Goal: Information Seeking & Learning: Learn about a topic

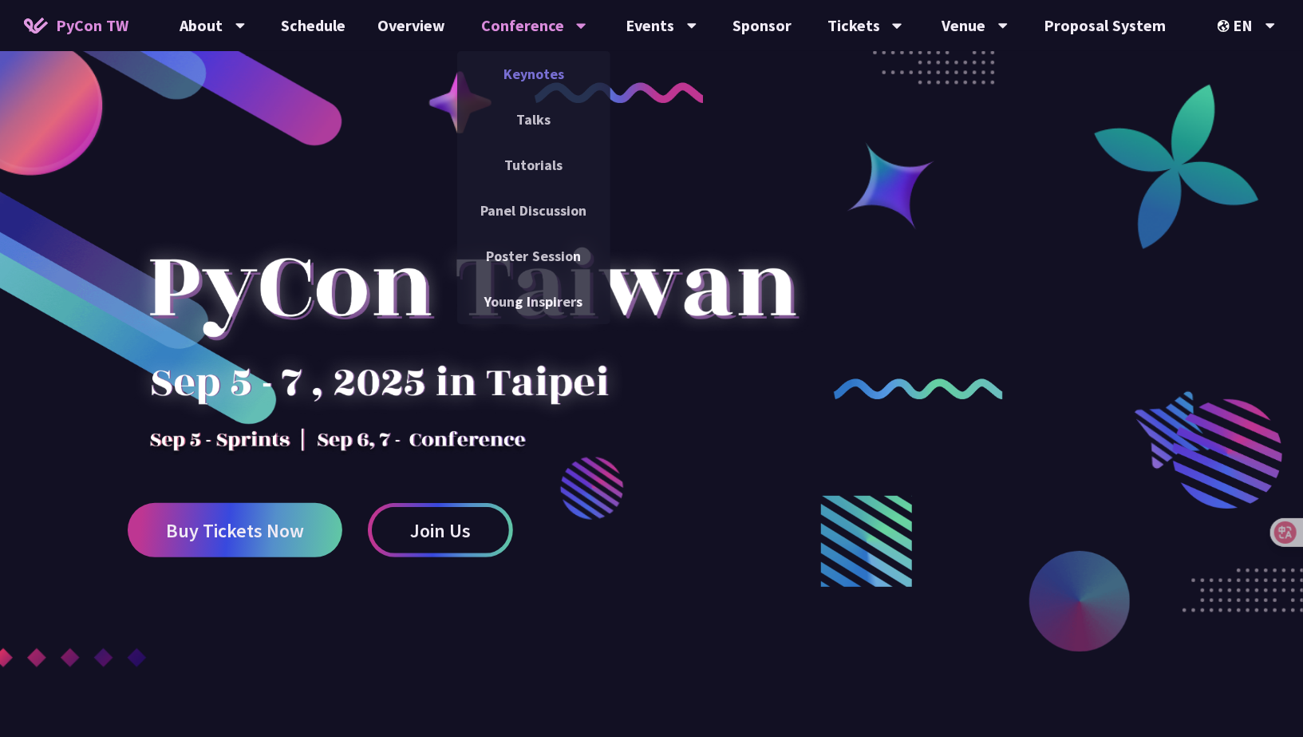
click at [558, 78] on link "Keynotes" at bounding box center [533, 74] width 153 height 38
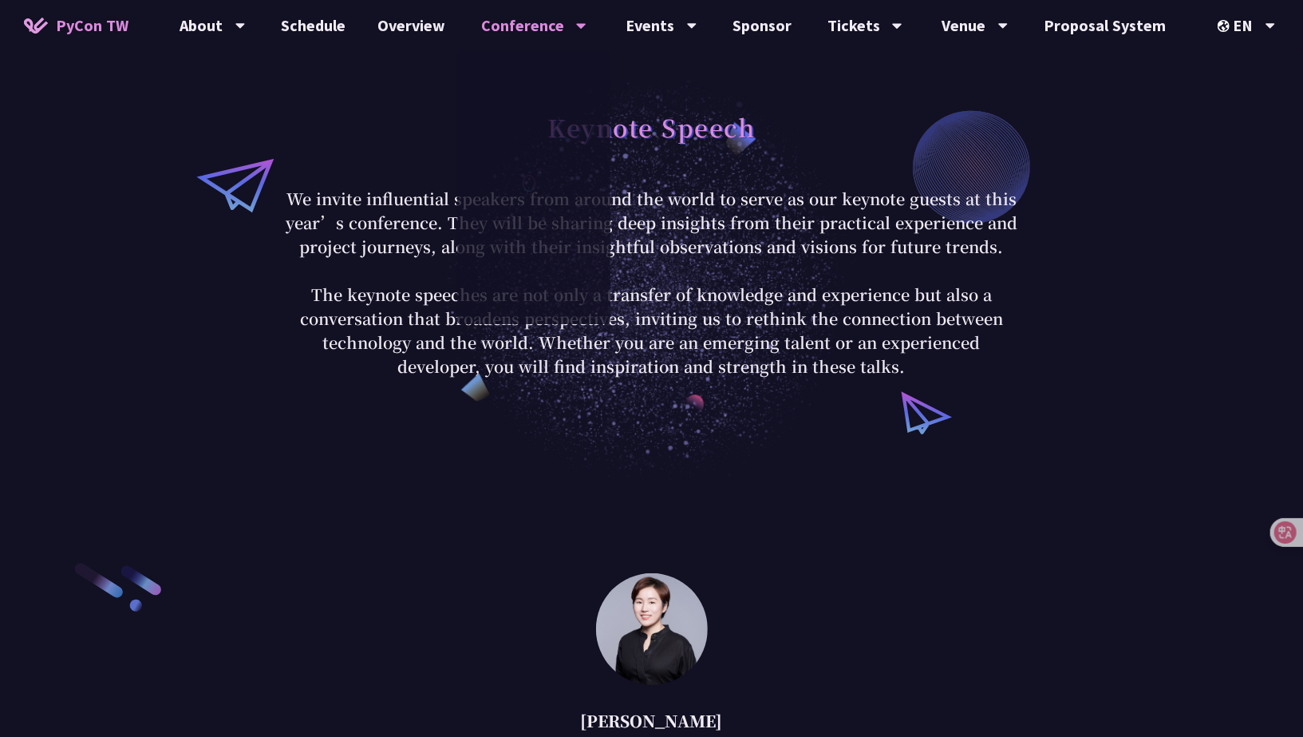
click at [227, 348] on div "Keynote Speech We invite influential speakers from around the world to serve as…" at bounding box center [651, 240] width 1303 height 481
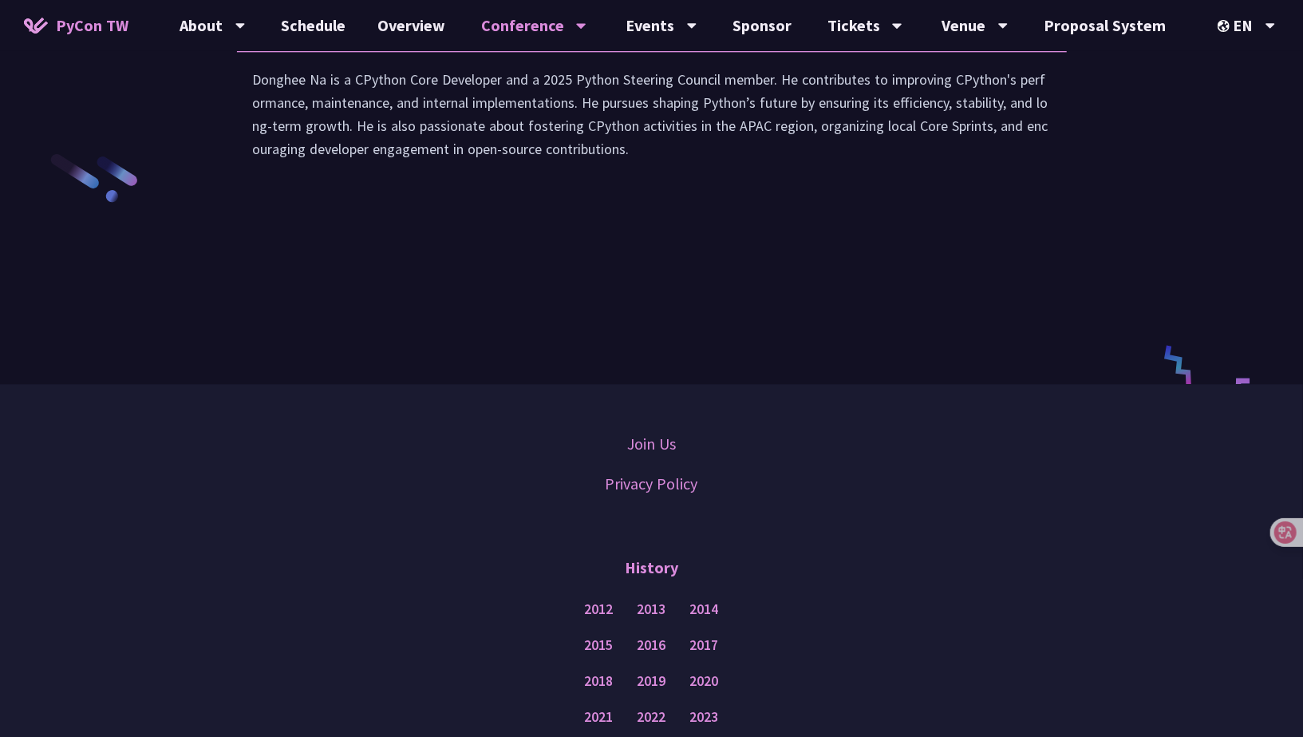
scroll to position [2462, 0]
click at [508, 169] on div "Donghee Na is a CPython Core Developer and a 2025 Python Steering Council membe…" at bounding box center [652, 123] width 798 height 109
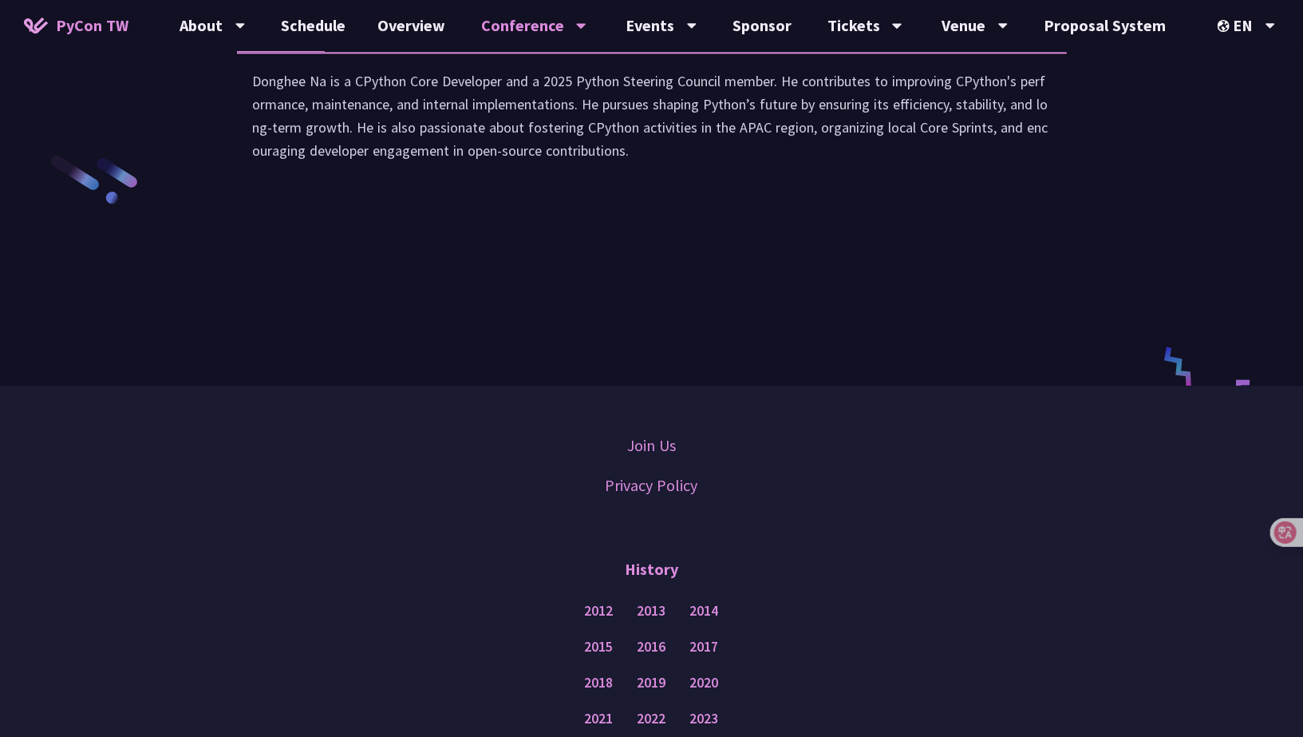
click at [508, 169] on div "Donghee Na is a CPython Core Developer and a 2025 Python Steering Council membe…" at bounding box center [652, 123] width 798 height 109
click at [277, 140] on div "Donghee Na is a CPython Core Developer and a 2025 Python Steering Council membe…" at bounding box center [652, 123] width 798 height 109
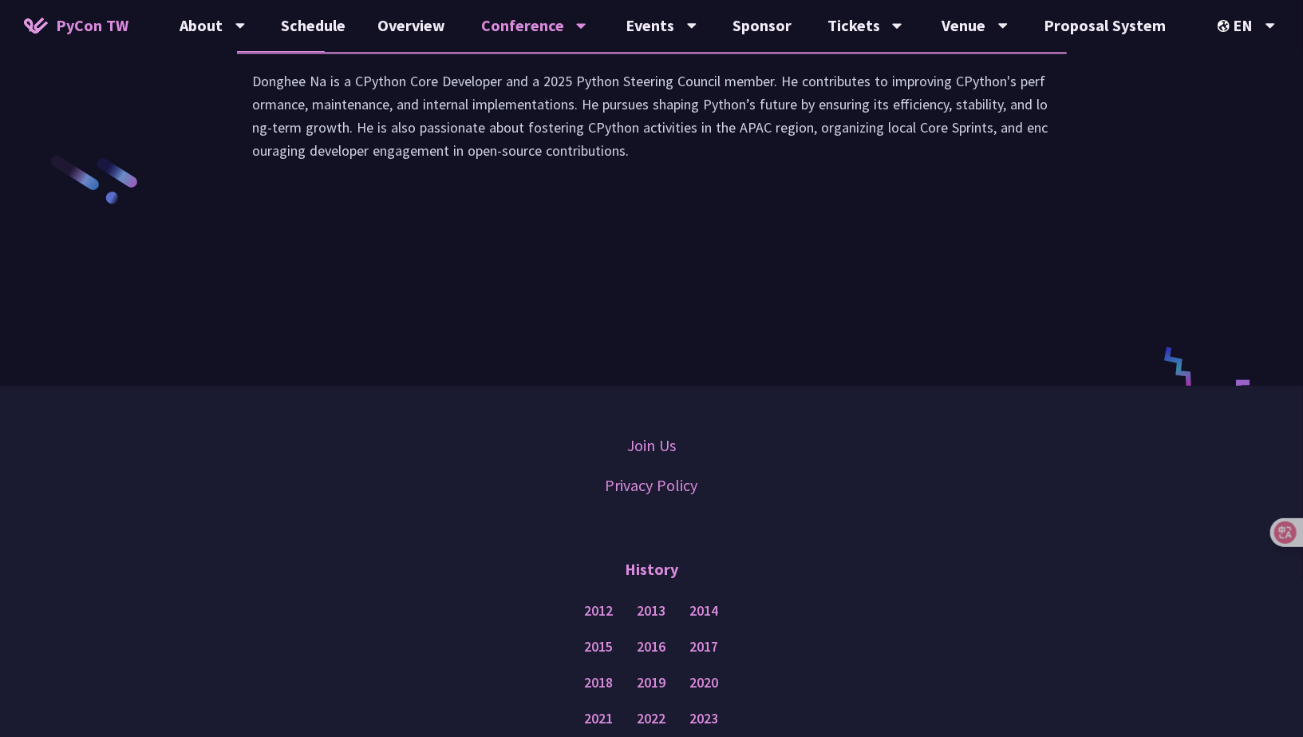
click at [554, 162] on div "Donghee Na is a CPython Core Developer and a 2025 Python Steering Council membe…" at bounding box center [652, 123] width 798 height 109
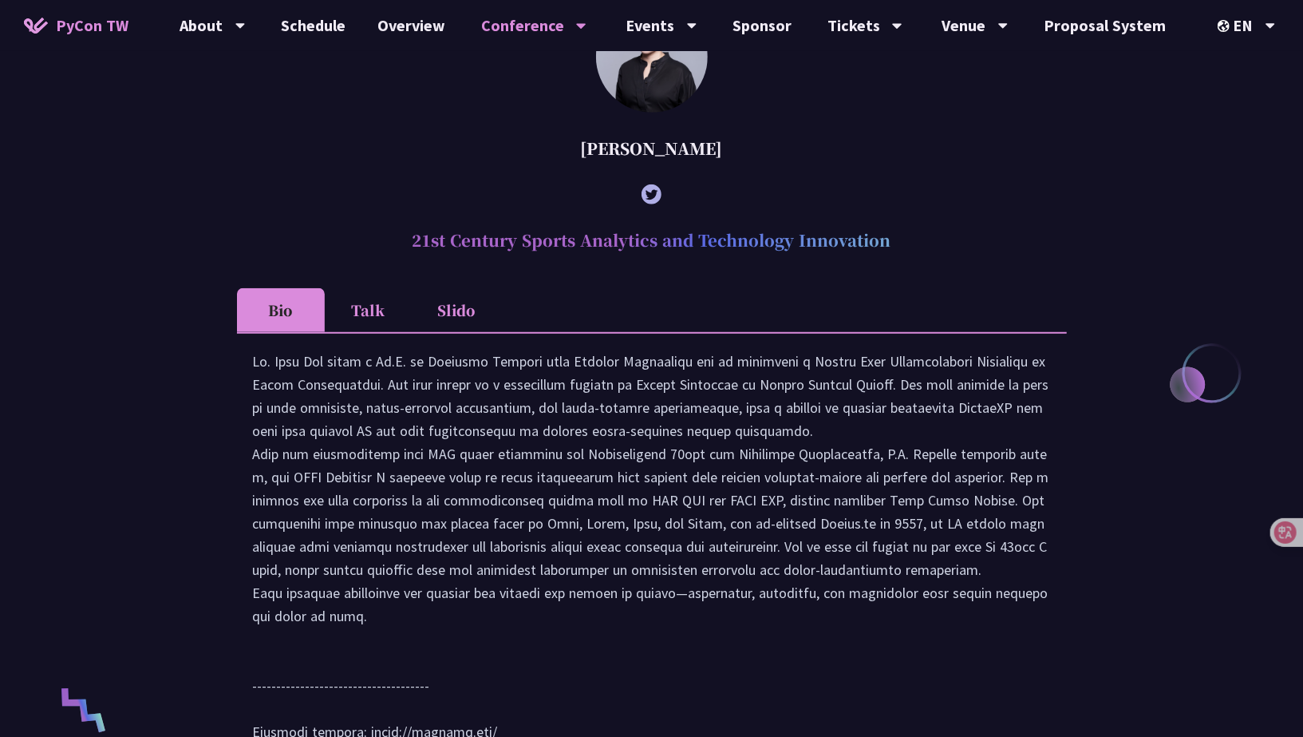
scroll to position [0, 0]
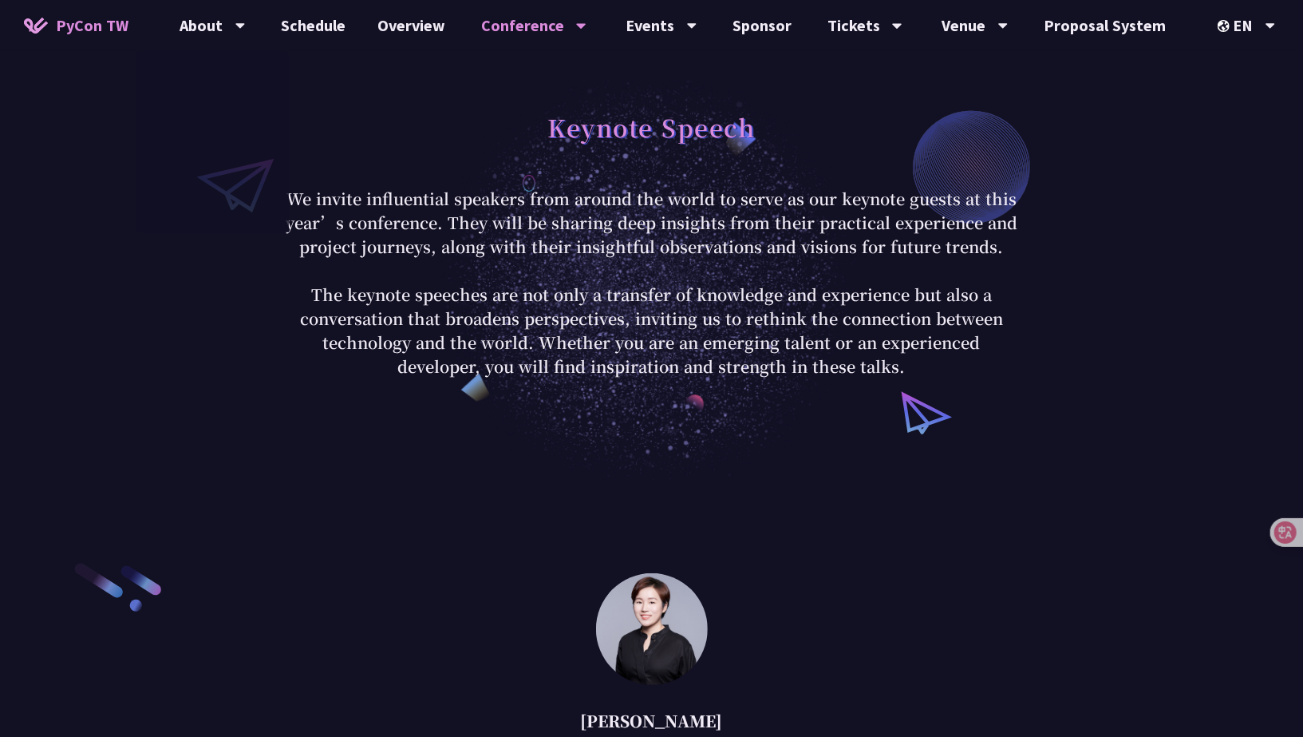
click at [118, 24] on span "PyCon TW" at bounding box center [92, 26] width 73 height 24
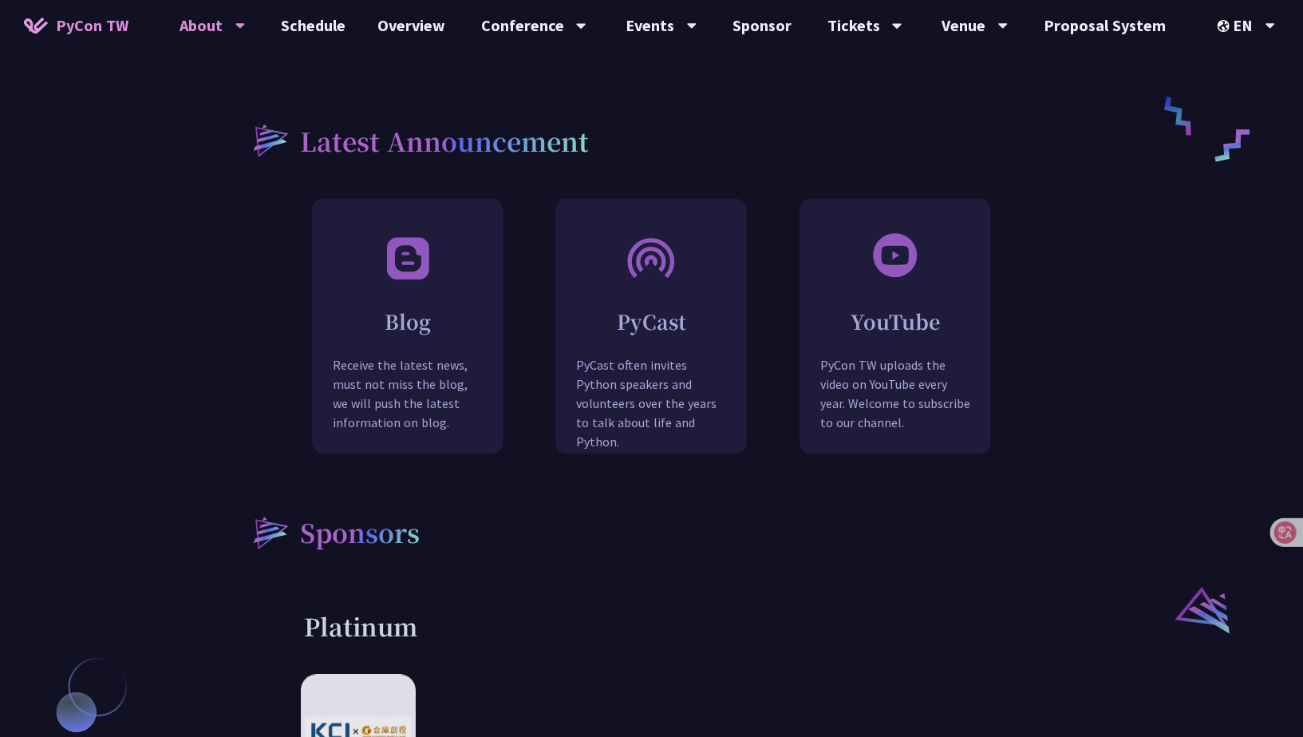
scroll to position [1809, 0]
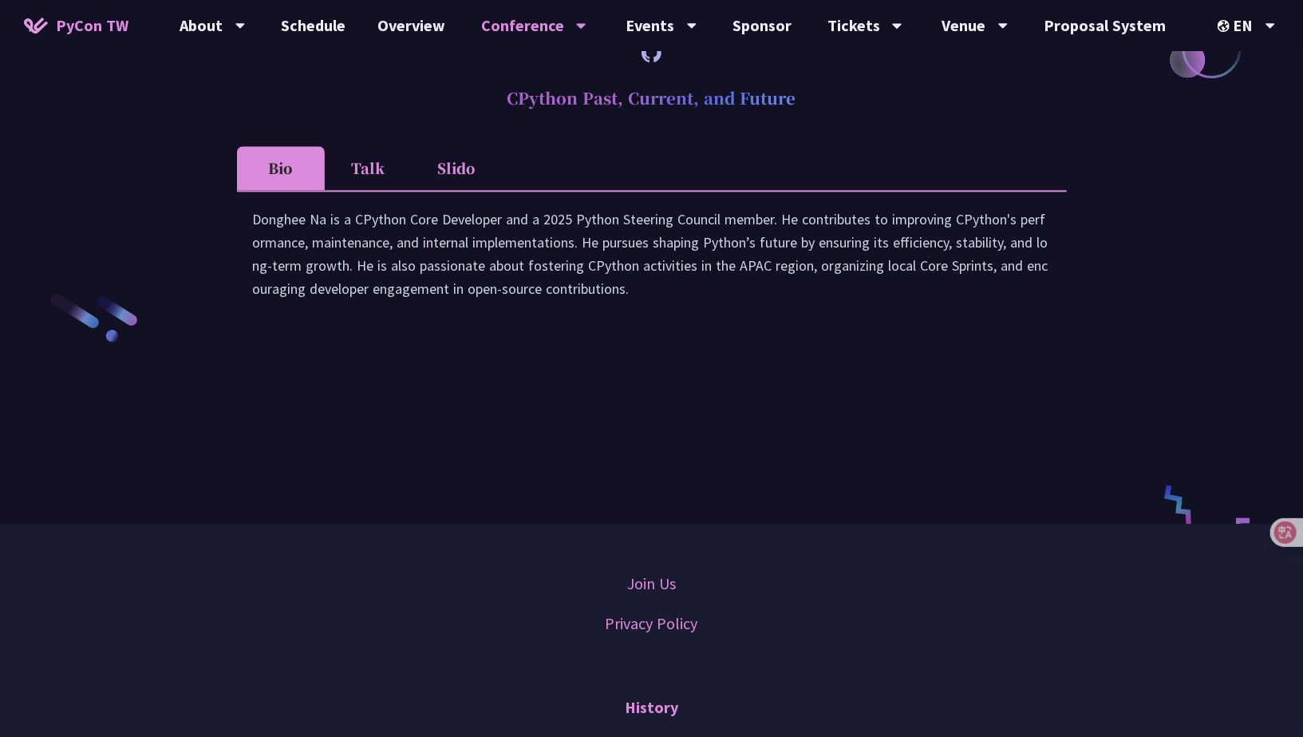
scroll to position [2508, 0]
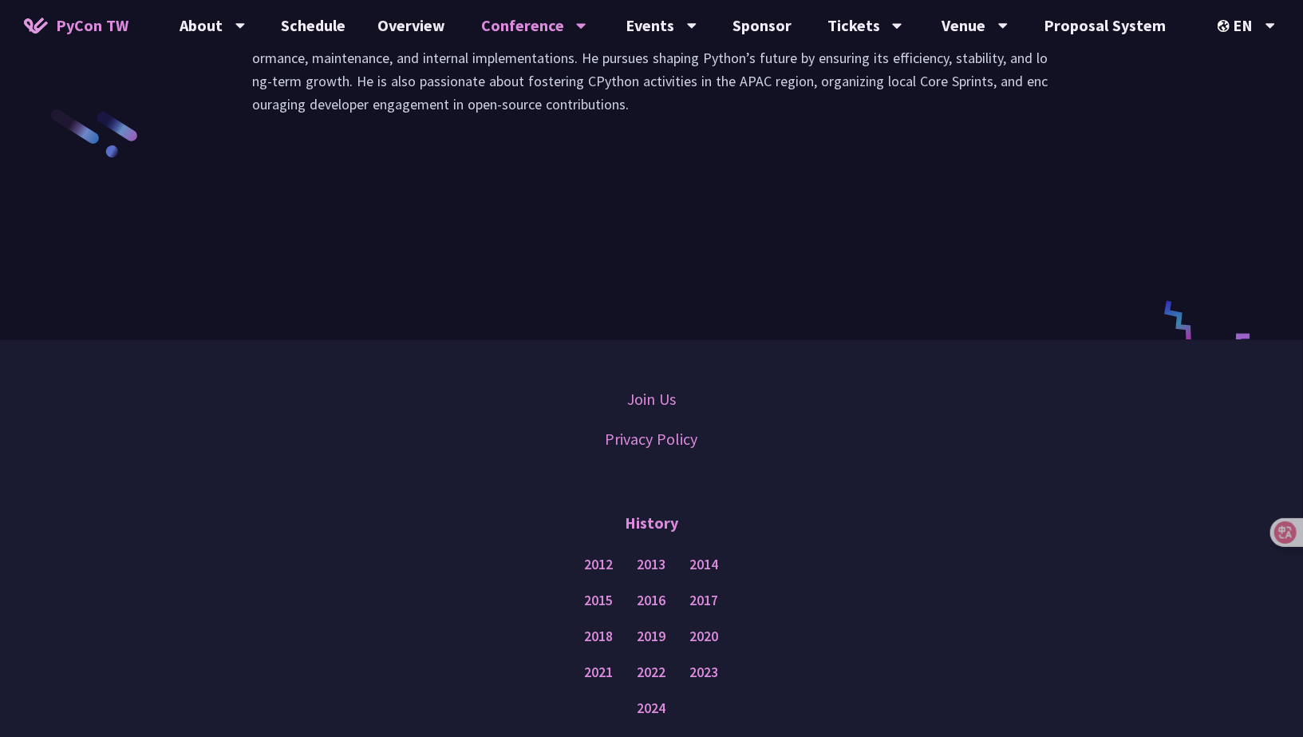
click at [684, 110] on div "Donghee Na is a CPython Core Developer and a 2025 Python Steering Council membe…" at bounding box center [652, 77] width 798 height 109
click at [606, 97] on div "Donghee Na is a CPython Core Developer and a 2025 Python Steering Council membe…" at bounding box center [652, 77] width 798 height 109
drag, startPoint x: 606, startPoint y: 97, endPoint x: 745, endPoint y: 105, distance: 139.9
click at [745, 105] on div "Donghee Na is a CPython Core Developer and a 2025 Python Steering Council membe…" at bounding box center [652, 77] width 798 height 109
click at [603, 132] on div "Donghee Na is a CPython Core Developer and a 2025 Python Steering Council membe…" at bounding box center [652, 77] width 798 height 109
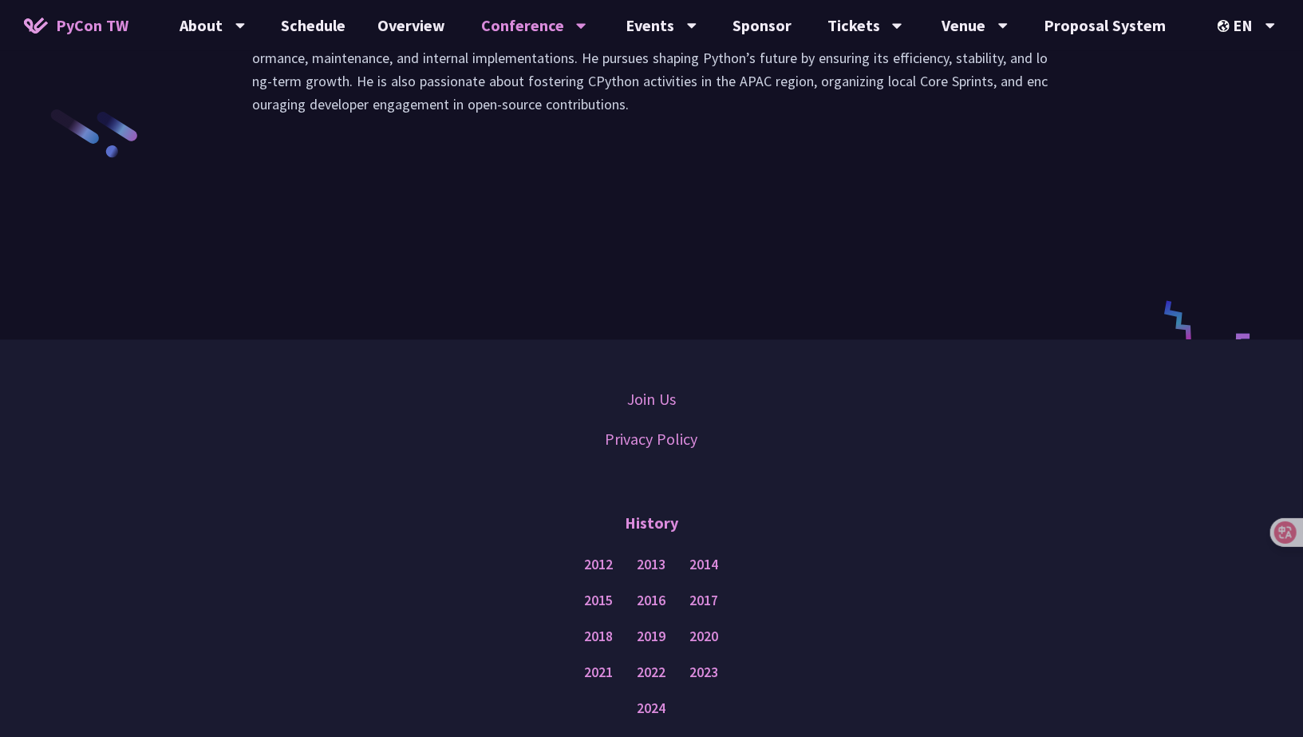
click at [368, 97] on div "Donghee Na is a CPython Core Developer and a 2025 Python Steering Council membe…" at bounding box center [652, 77] width 798 height 109
copy div "CPython Core Developer and a 2025 Python Steering Council member"
drag, startPoint x: 368, startPoint y: 97, endPoint x: 740, endPoint y: 104, distance: 371.9
click at [716, 120] on div "Donghee Na is a CPython Core Developer and a 2025 Python Steering Council membe…" at bounding box center [652, 77] width 798 height 109
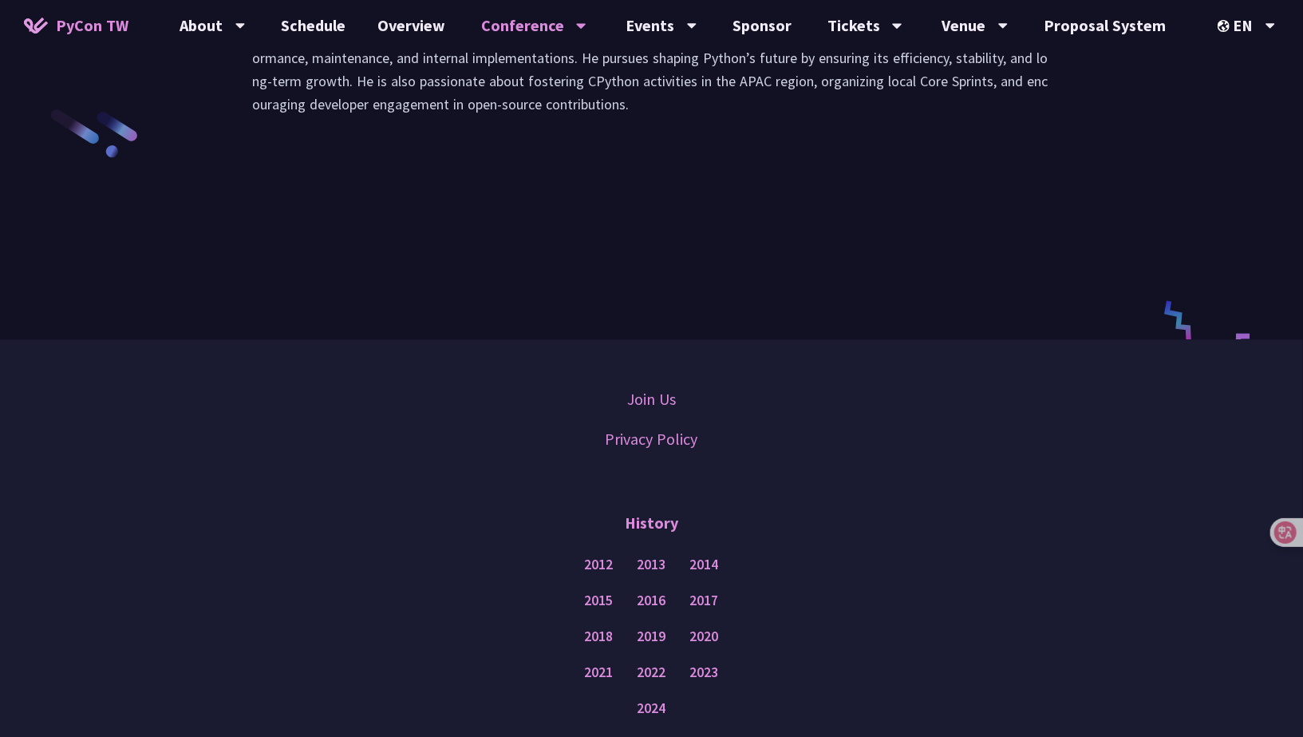
click at [716, 120] on div "Donghee Na is a CPython Core Developer and a 2025 Python Steering Council membe…" at bounding box center [652, 77] width 798 height 109
click at [551, 118] on div "Donghee Na is a CPython Core Developer and a 2025 Python Steering Council membe…" at bounding box center [652, 77] width 798 height 109
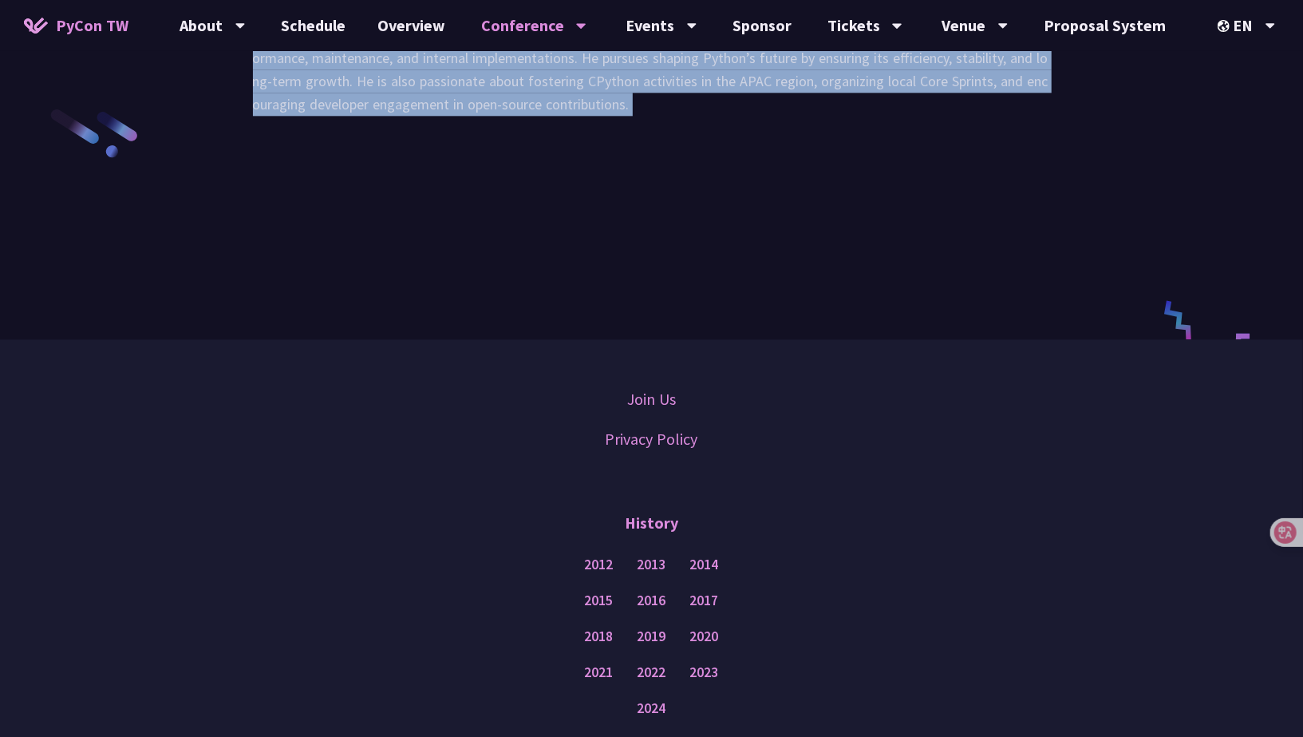
click at [551, 118] on div "Donghee Na is a CPython Core Developer and a 2025 Python Steering Council membe…" at bounding box center [652, 77] width 798 height 109
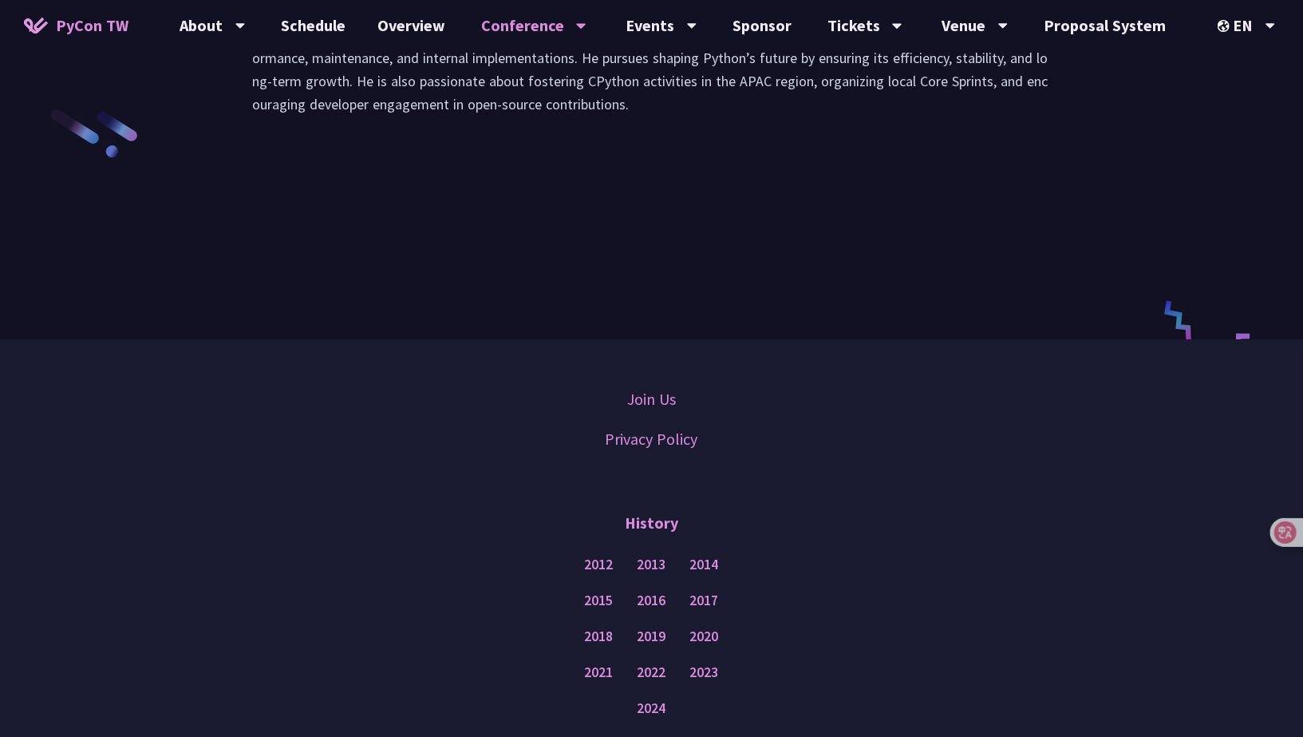
click at [479, 132] on div "Donghee Na is a CPython Core Developer and a 2025 Python Steering Council membe…" at bounding box center [652, 77] width 798 height 109
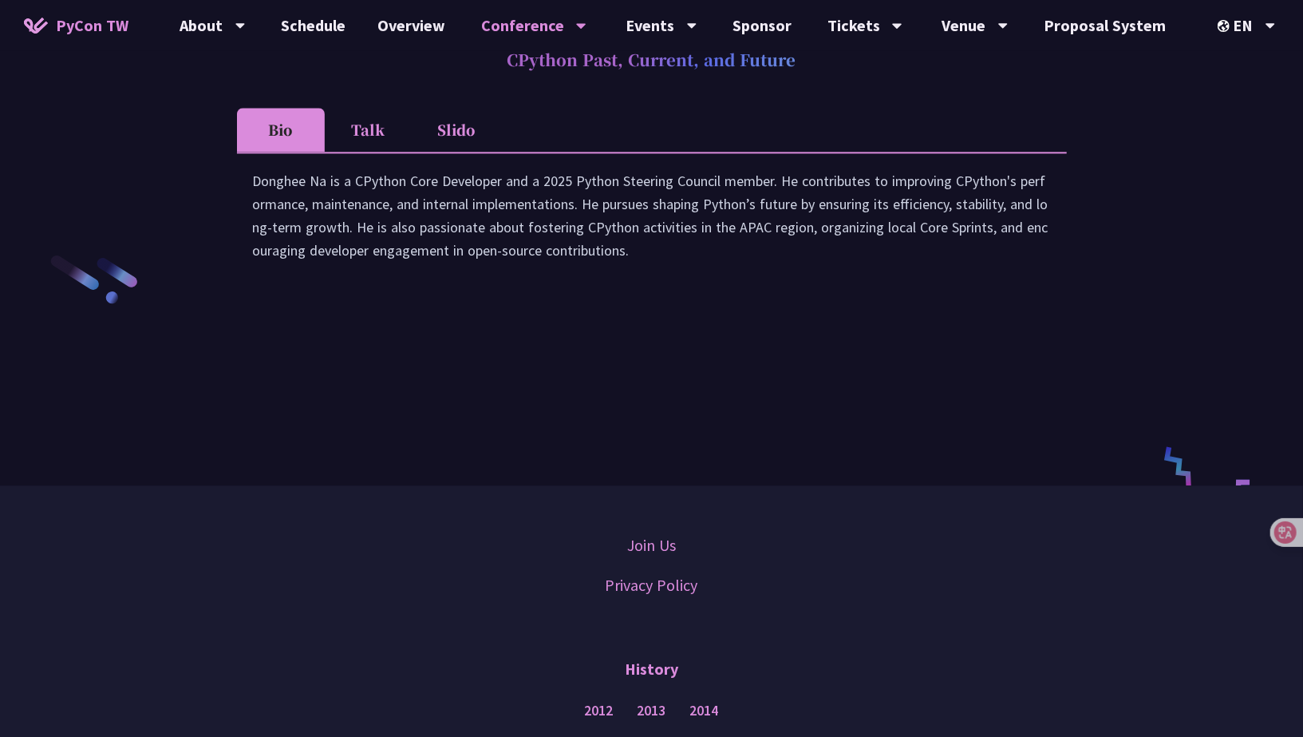
scroll to position [2358, 0]
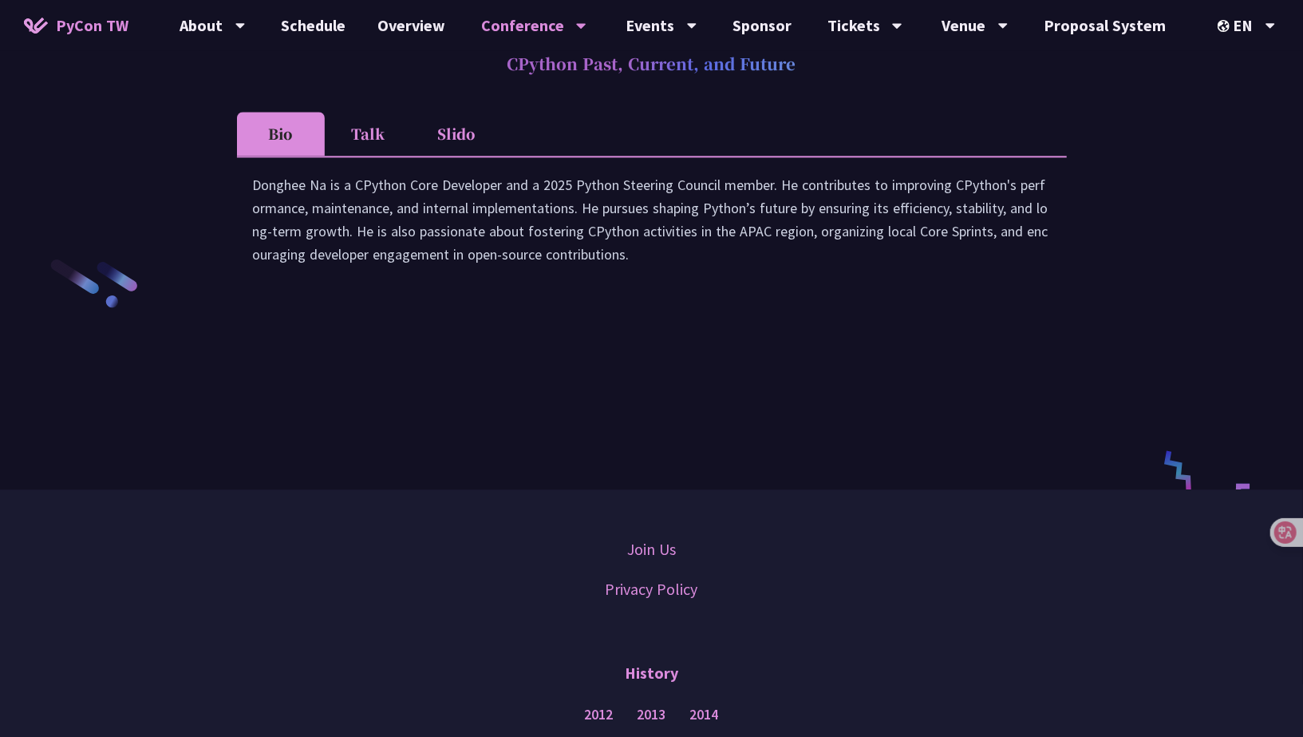
click at [582, 251] on div "Donghee Na is a CPython Core Developer and a 2025 Python Steering Council membe…" at bounding box center [652, 227] width 798 height 109
click at [549, 266] on div "Donghee Na is a CPython Core Developer and a 2025 Python Steering Council membe…" at bounding box center [652, 227] width 798 height 109
click at [550, 266] on div "Donghee Na is a CPython Core Developer and a 2025 Python Steering Council membe…" at bounding box center [652, 227] width 798 height 109
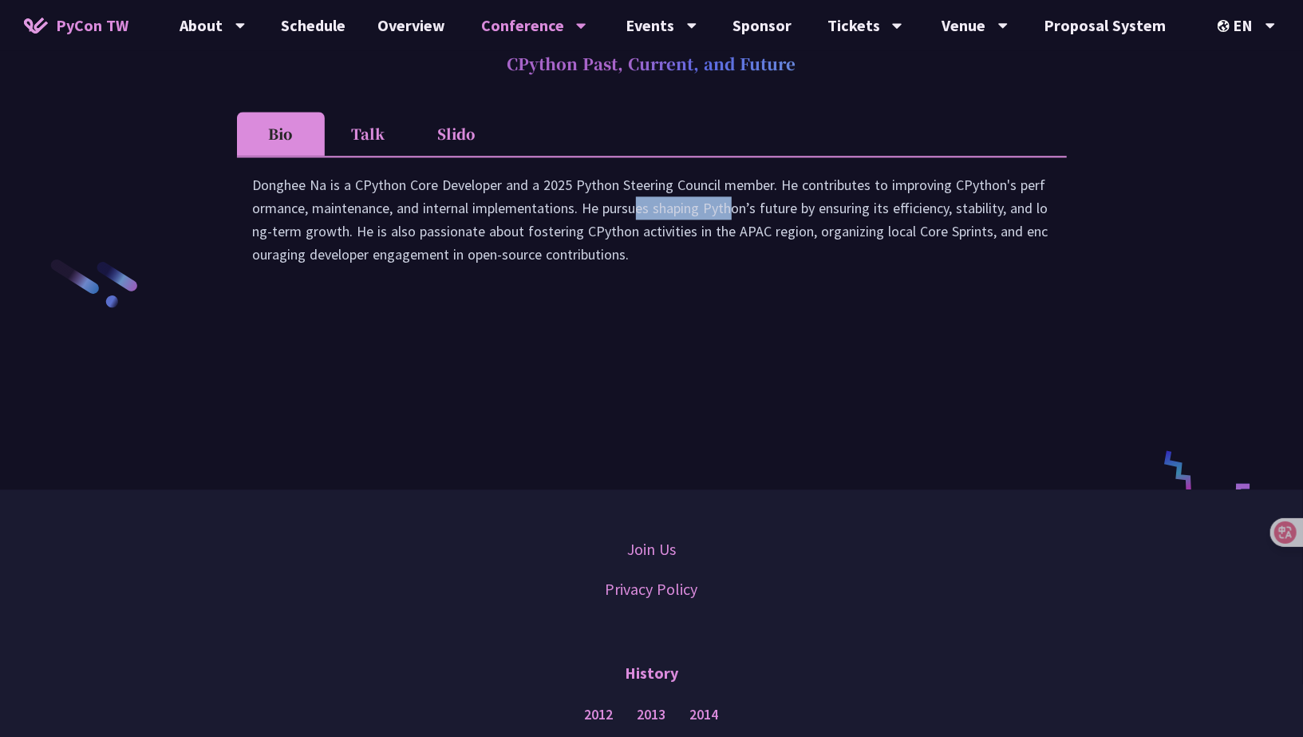
click at [490, 271] on div "Donghee Na is a CPython Core Developer and a 2025 Python Steering Council membe…" at bounding box center [652, 227] width 798 height 109
click at [379, 156] on li "Talk" at bounding box center [369, 134] width 88 height 44
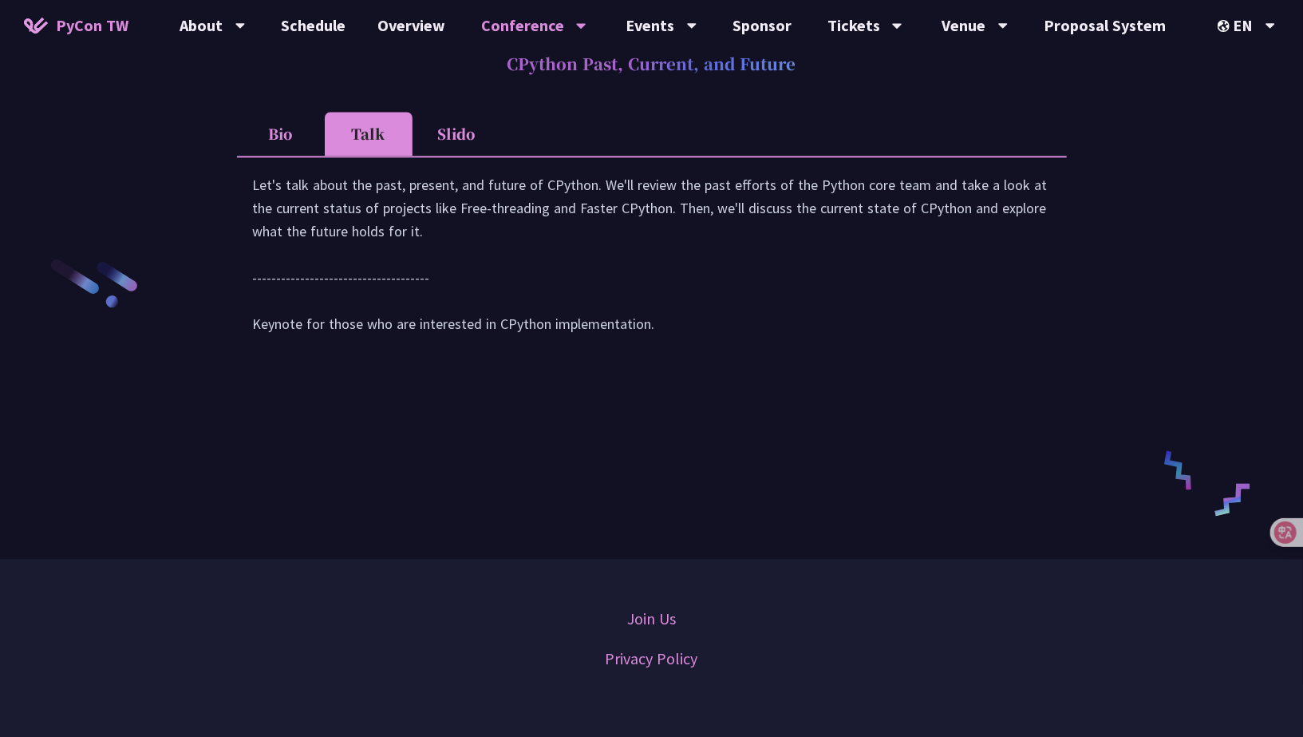
click at [437, 255] on div "Let's talk about the past, present, and future of CPython. We'll review the pas…" at bounding box center [652, 262] width 798 height 178
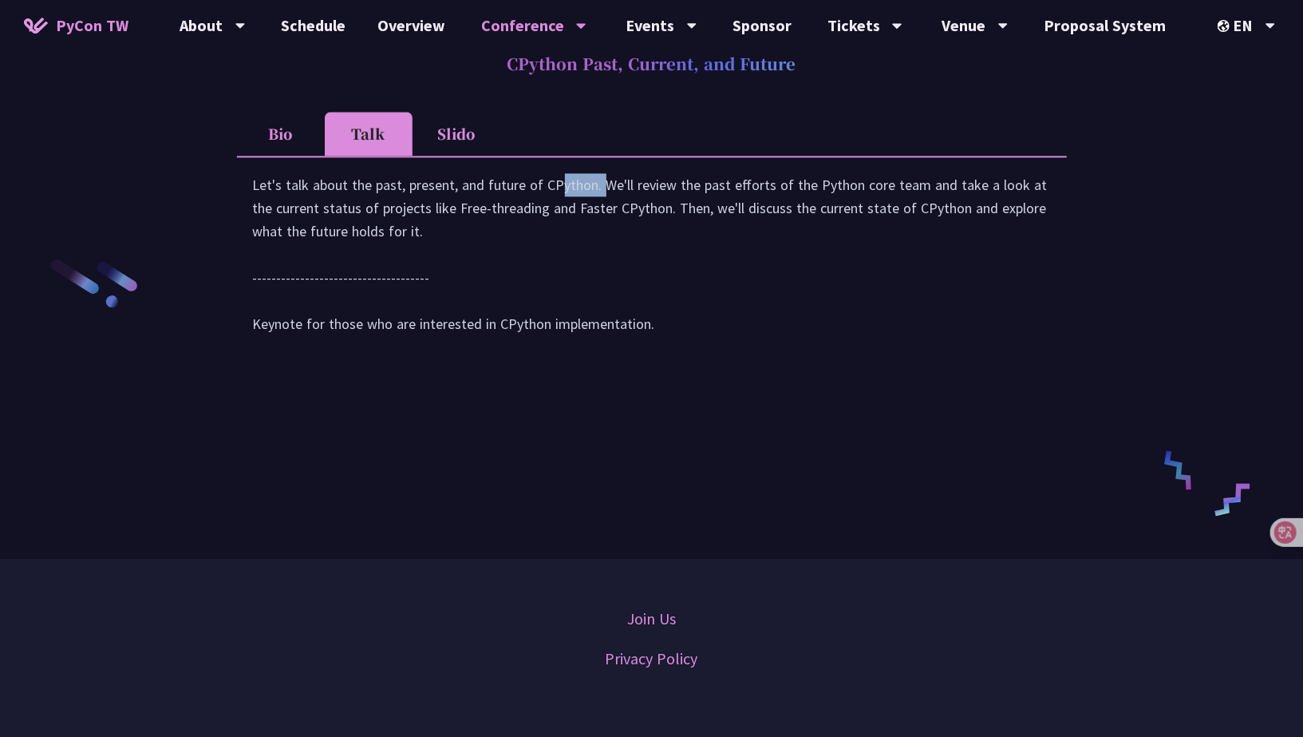
click at [437, 255] on div "Let's talk about the past, present, and future of CPython. We'll review the pas…" at bounding box center [652, 262] width 798 height 178
click at [470, 271] on div "Let's talk about the past, present, and future of CPython. We'll review the pas…" at bounding box center [652, 262] width 798 height 178
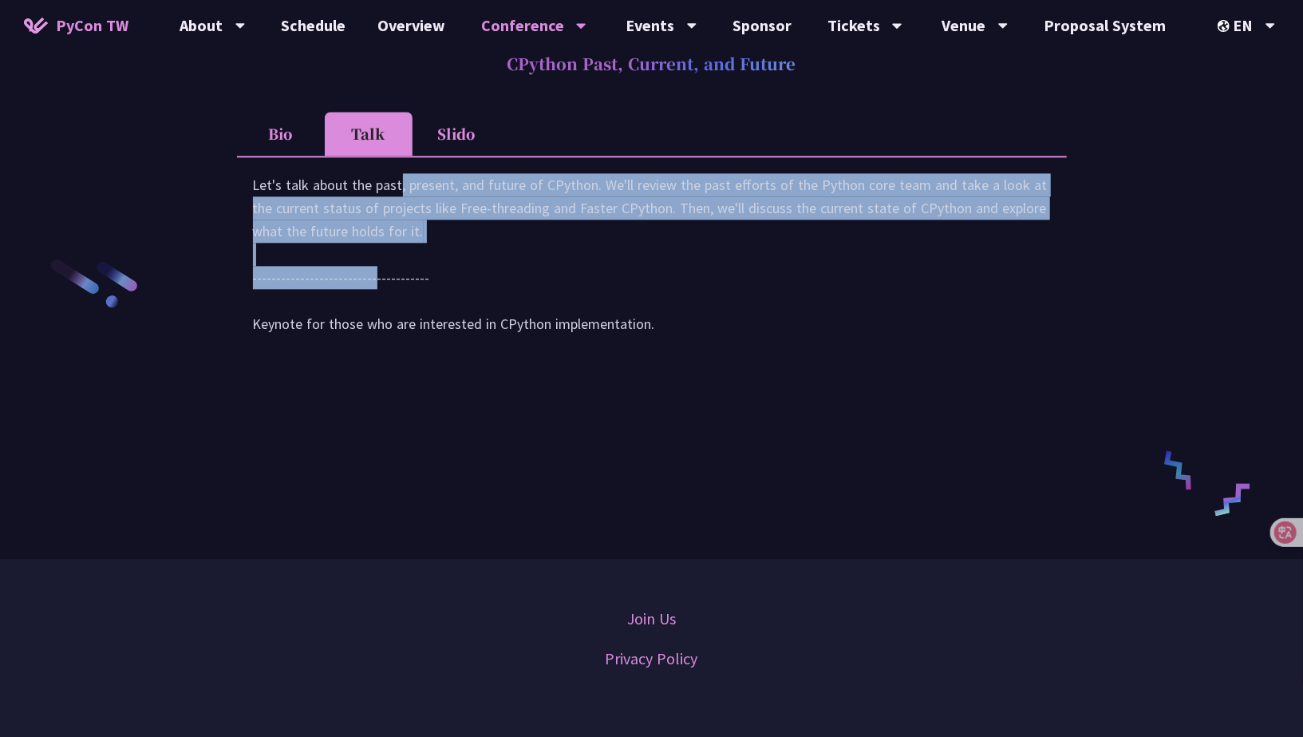
click at [441, 269] on div "Let's talk about the past, present, and future of CPython. We'll review the pas…" at bounding box center [652, 262] width 798 height 178
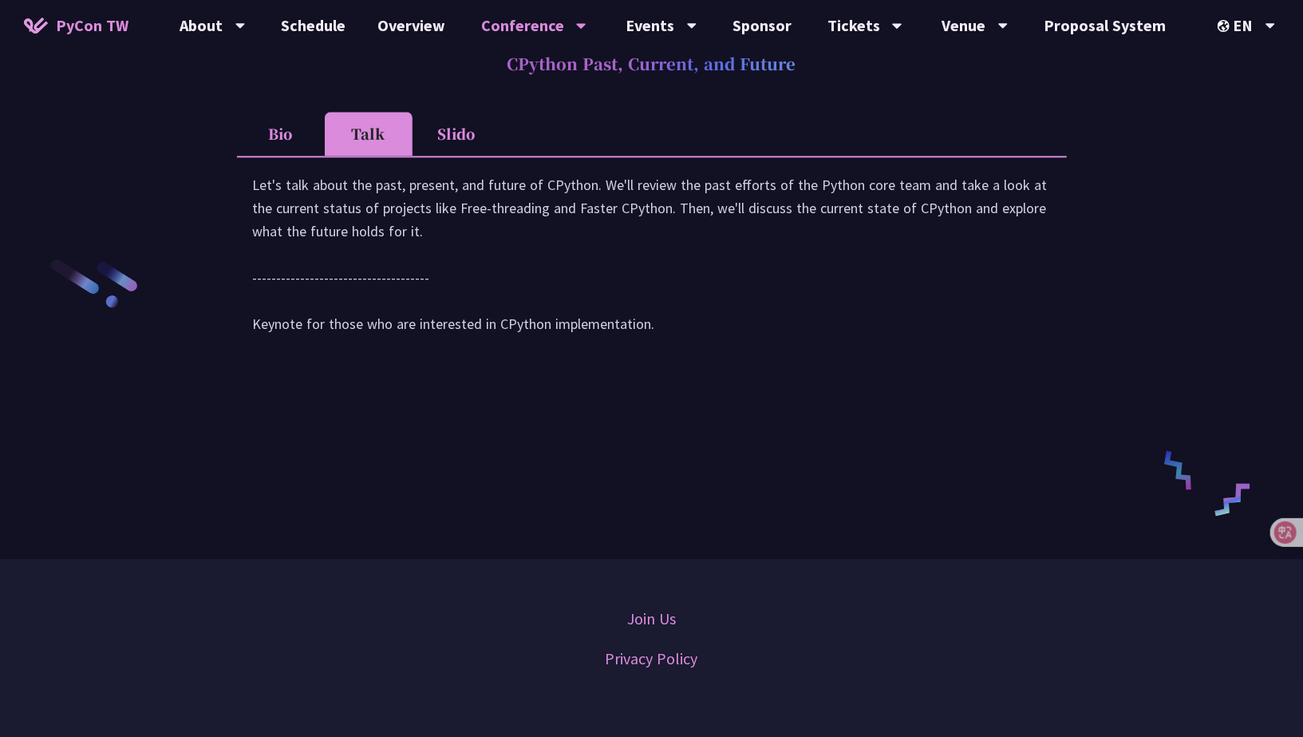
click at [286, 156] on li "Bio" at bounding box center [281, 134] width 88 height 44
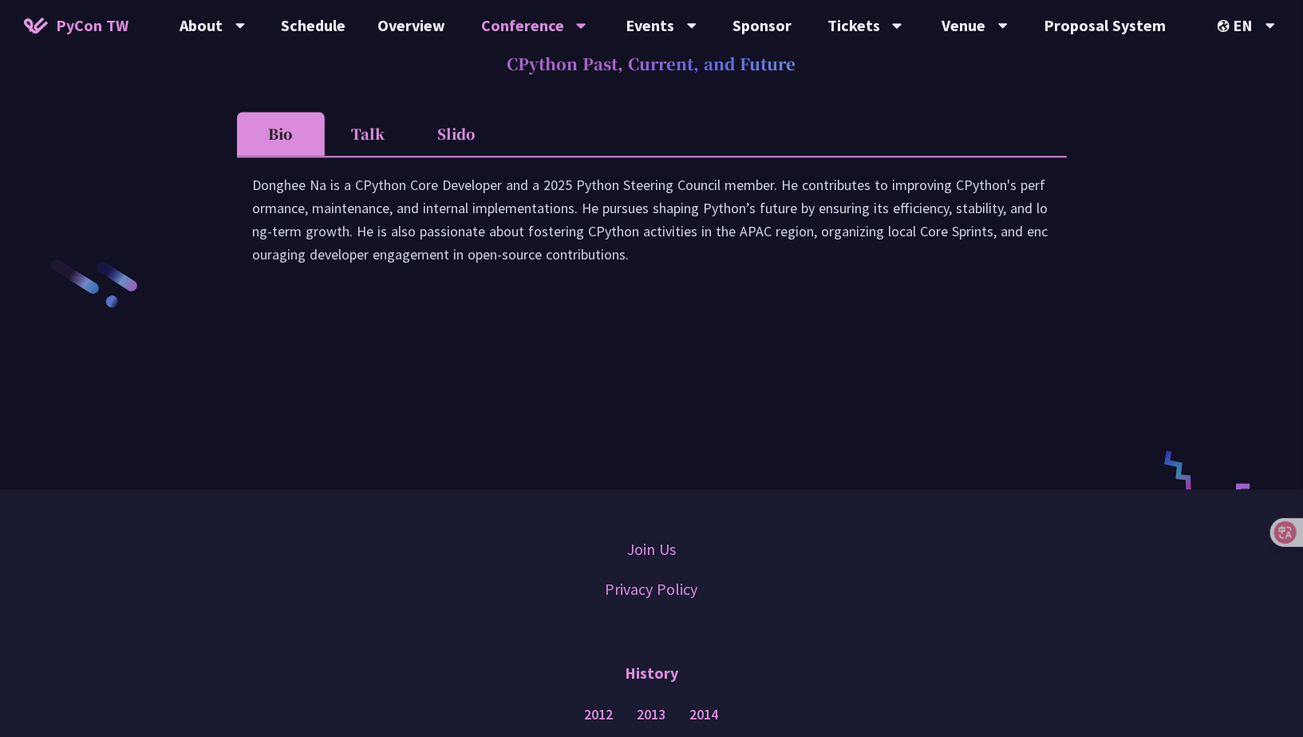
click at [497, 273] on div "Donghee Na is a CPython Core Developer and a 2025 Python Steering Council membe…" at bounding box center [652, 227] width 798 height 109
click at [633, 282] on div "Donghee Na is a CPython Core Developer and a 2025 Python Steering Council membe…" at bounding box center [652, 227] width 798 height 109
copy div "He contributes to improving CPython's performance, maintenance, and internal im…"
drag, startPoint x: 784, startPoint y: 252, endPoint x: 796, endPoint y: 313, distance: 61.8
click at [796, 282] on div "Donghee Na is a CPython Core Developer and a 2025 Python Steering Council membe…" at bounding box center [652, 227] width 798 height 109
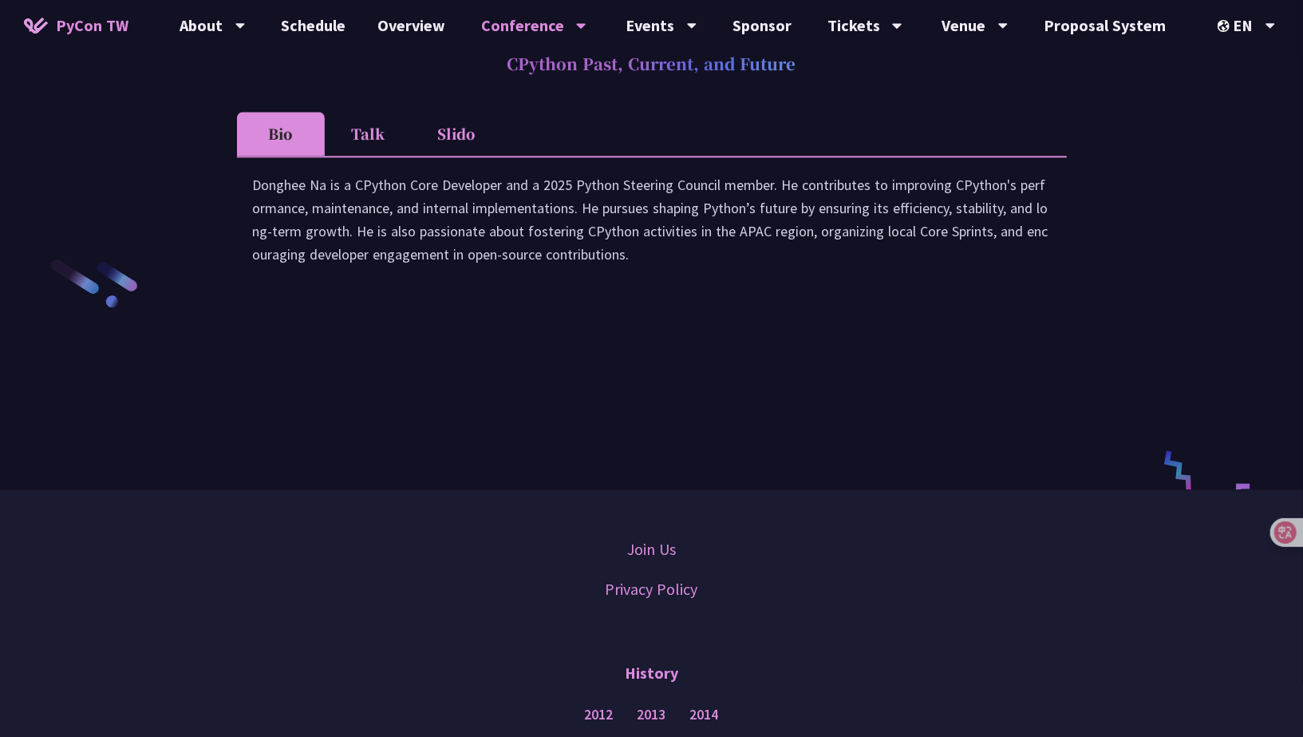
click at [986, 282] on div "Donghee Na is a CPython Core Developer and a 2025 Python Steering Council membe…" at bounding box center [652, 227] width 798 height 109
drag, startPoint x: 986, startPoint y: 301, endPoint x: 877, endPoint y: 294, distance: 108.7
click at [877, 282] on div "Donghee Na is a CPython Core Developer and a 2025 Python Steering Council membe…" at bounding box center [652, 227] width 798 height 109
click at [944, 282] on div "Donghee Na is a CPython Core Developer and a 2025 Python Steering Council membe…" at bounding box center [652, 227] width 798 height 109
click at [407, 156] on li "Talk" at bounding box center [369, 134] width 88 height 44
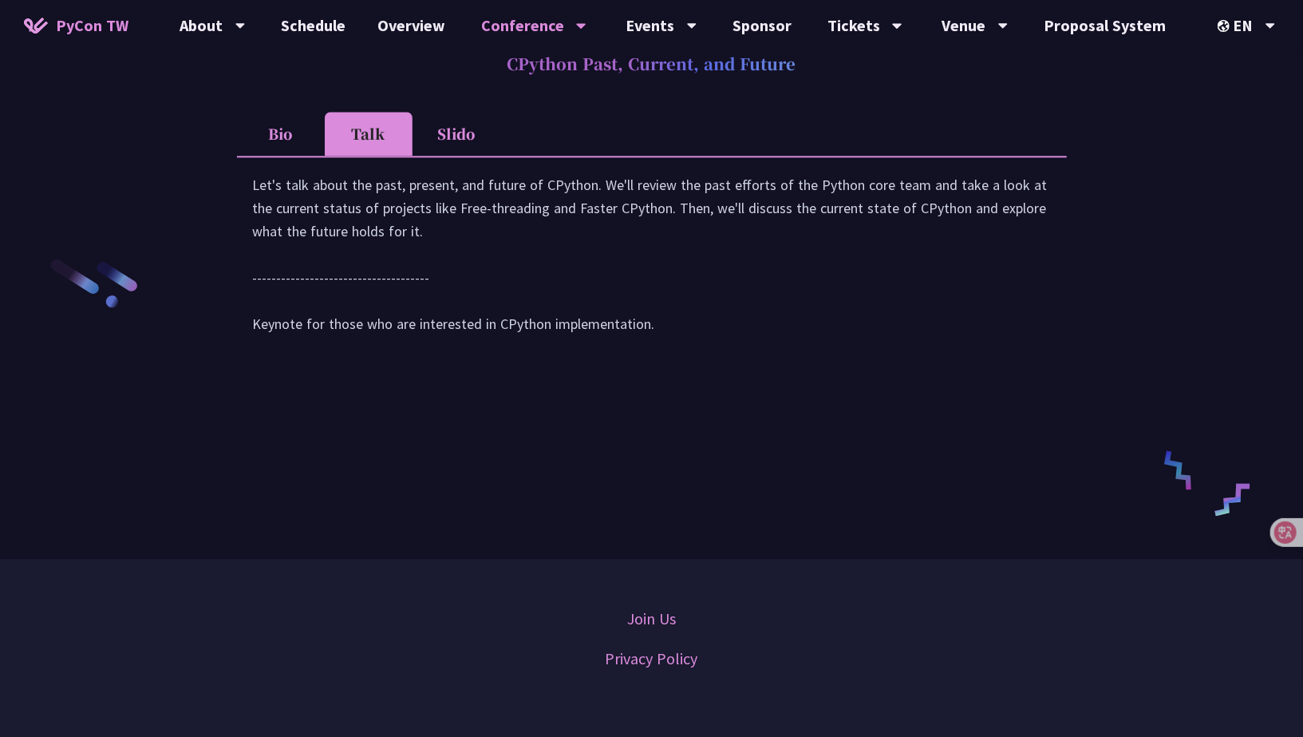
click at [433, 245] on div "Let's talk about the past, present, and future of CPython. We'll review the pas…" at bounding box center [652, 262] width 798 height 178
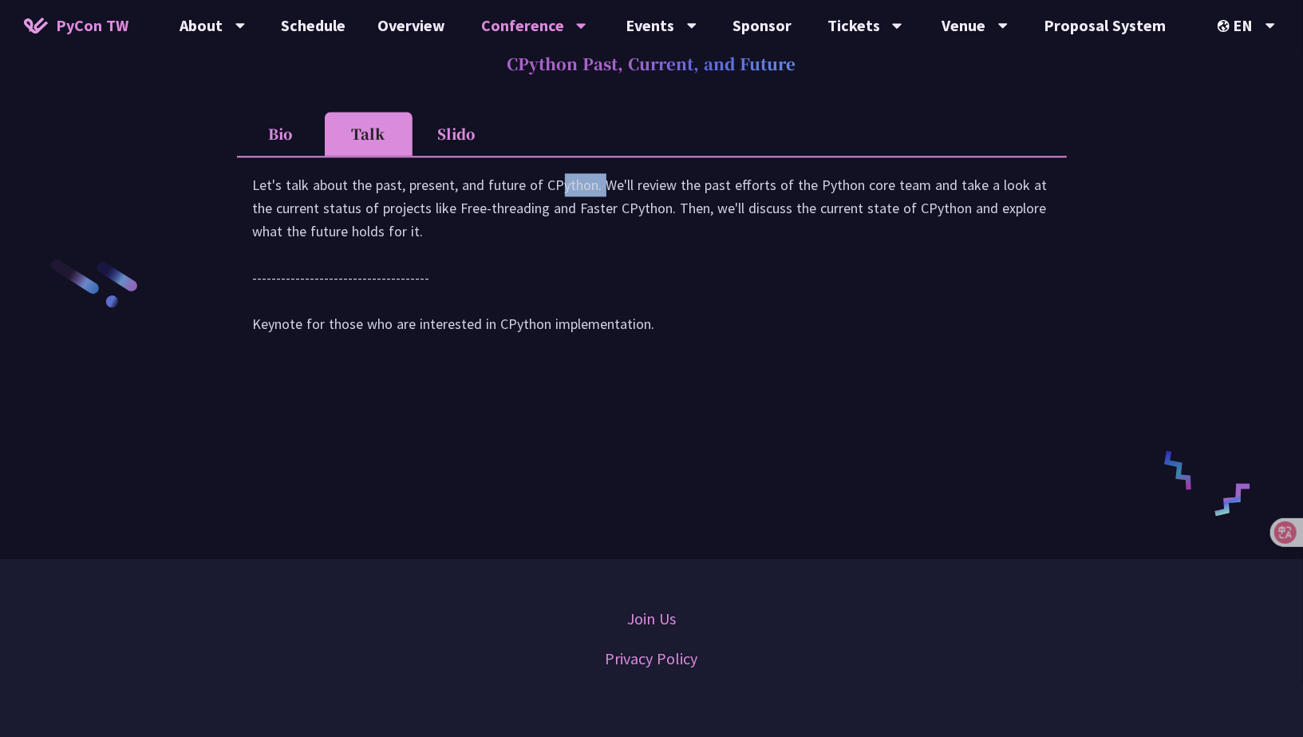
click at [433, 245] on div "Let's talk about the past, present, and future of CPython. We'll review the pas…" at bounding box center [652, 262] width 798 height 178
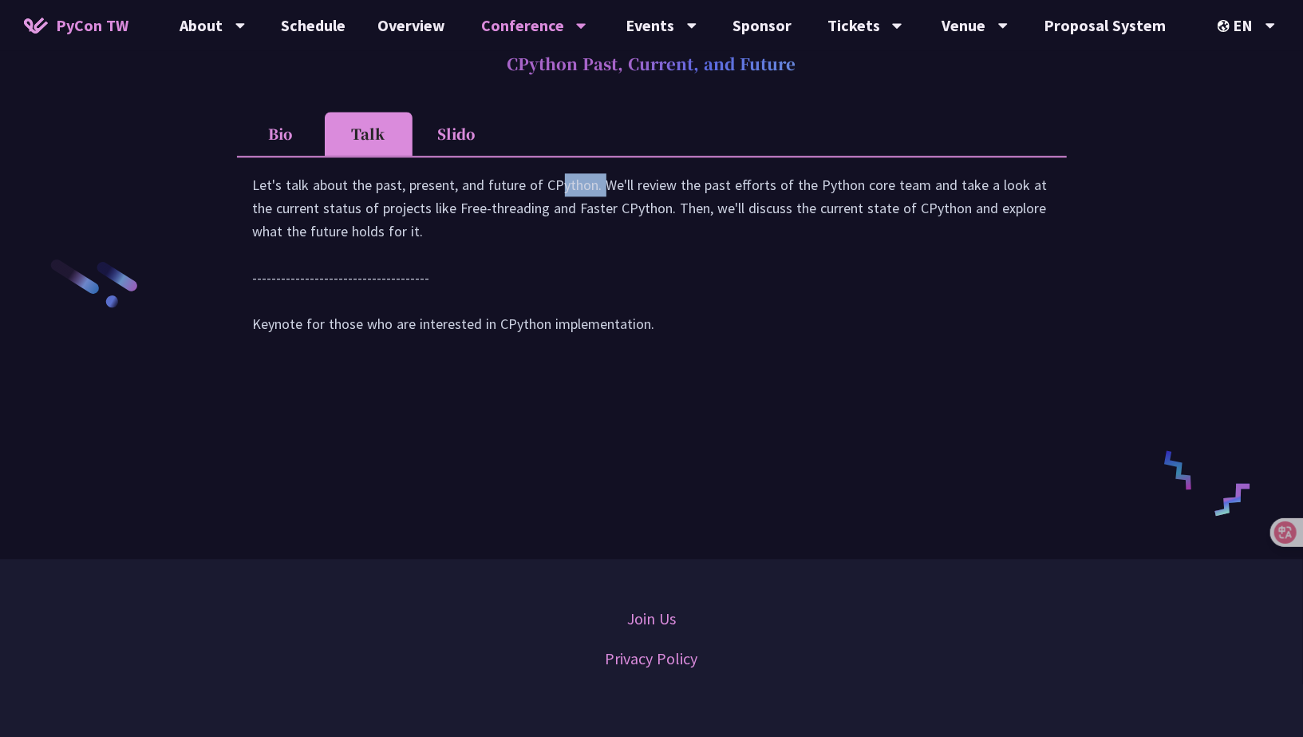
click at [433, 245] on div "Let's talk about the past, present, and future of CPython. We'll review the pas…" at bounding box center [652, 262] width 798 height 178
click at [439, 246] on div "Let's talk about the past, present, and future of CPython. We'll review the pas…" at bounding box center [652, 262] width 798 height 178
click at [429, 251] on div "Let's talk about the past, present, and future of CPython. We'll review the pas…" at bounding box center [652, 262] width 798 height 178
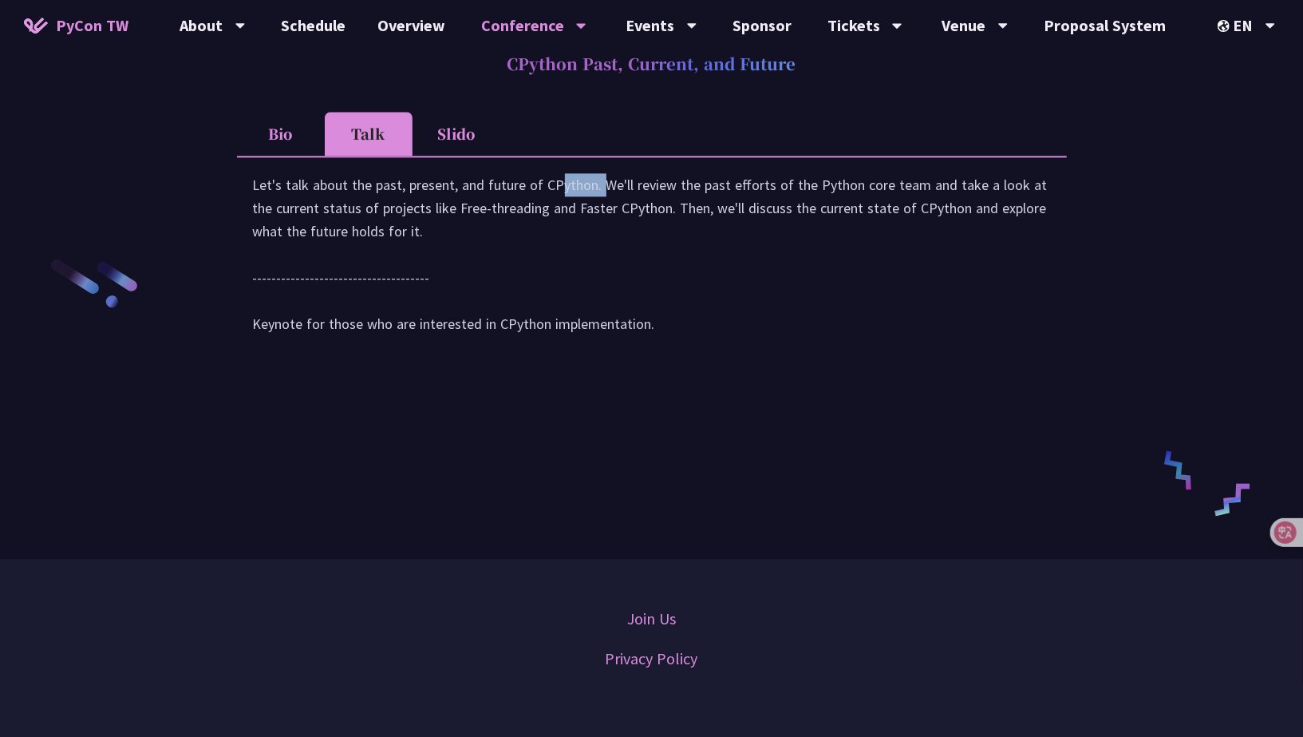
click at [424, 251] on div "Let's talk about the past, present, and future of CPython. We'll review the pas…" at bounding box center [652, 262] width 798 height 178
click at [428, 249] on div "Let's talk about the past, present, and future of CPython. We'll review the pas…" at bounding box center [652, 262] width 798 height 178
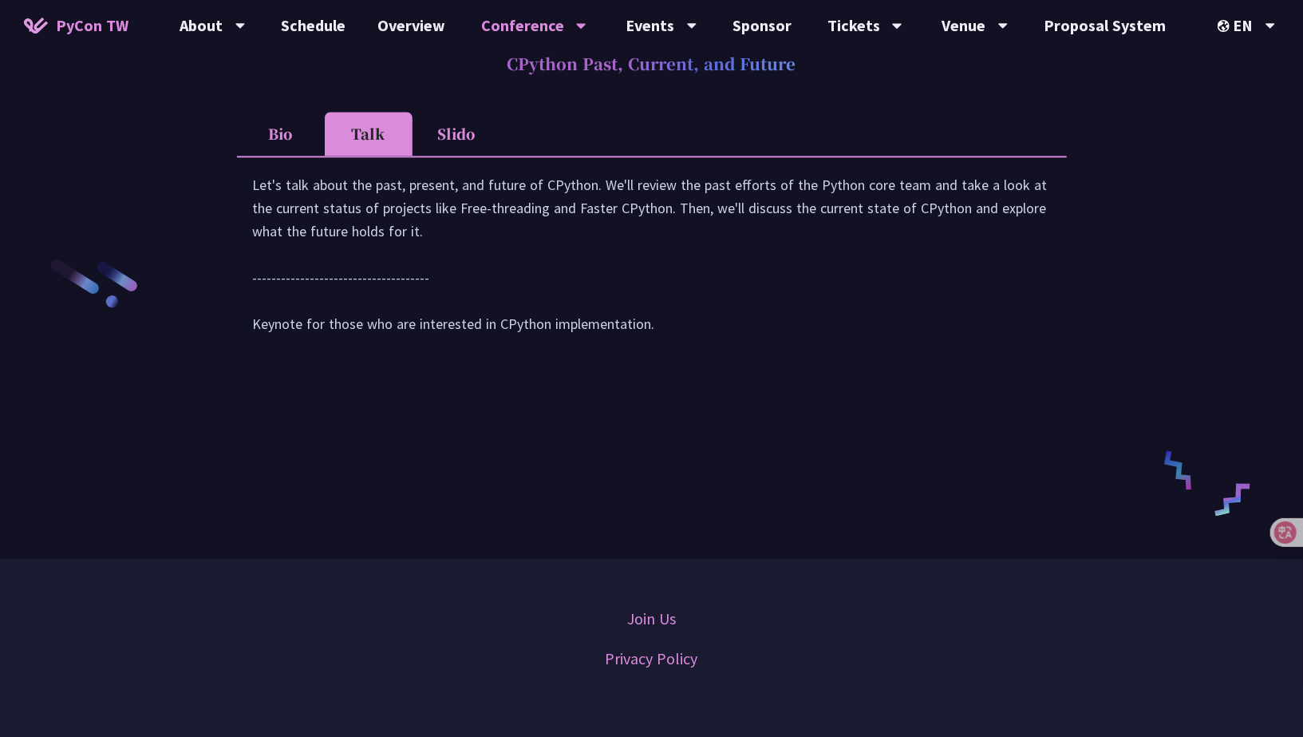
click at [428, 249] on div "Let's talk about the past, present, and future of CPython. We'll review the pas…" at bounding box center [652, 262] width 798 height 178
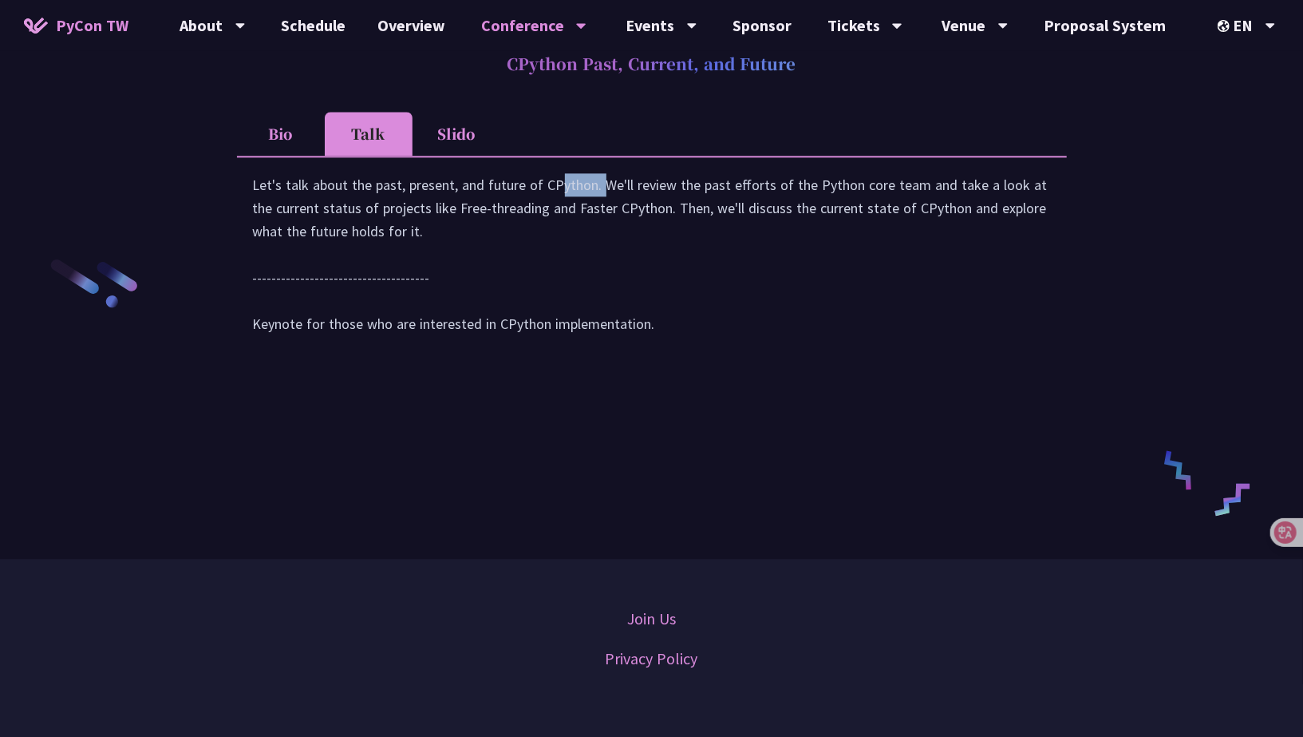
click at [428, 249] on div "Let's talk about the past, present, and future of CPython. We'll review the pas…" at bounding box center [652, 262] width 798 height 178
click at [428, 250] on div "Let's talk about the past, present, and future of CPython. We'll review the pas…" at bounding box center [652, 262] width 798 height 178
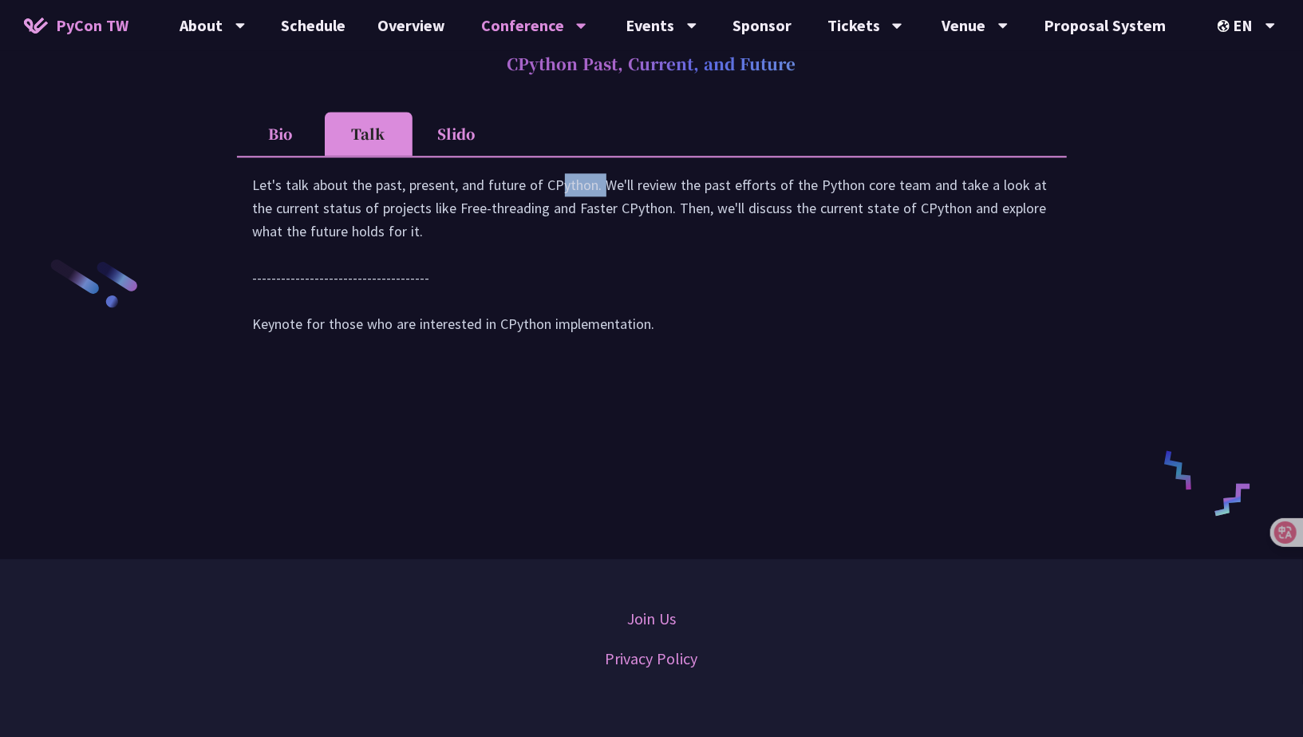
click at [428, 250] on div "Let's talk about the past, present, and future of CPython. We'll review the pas…" at bounding box center [652, 262] width 798 height 178
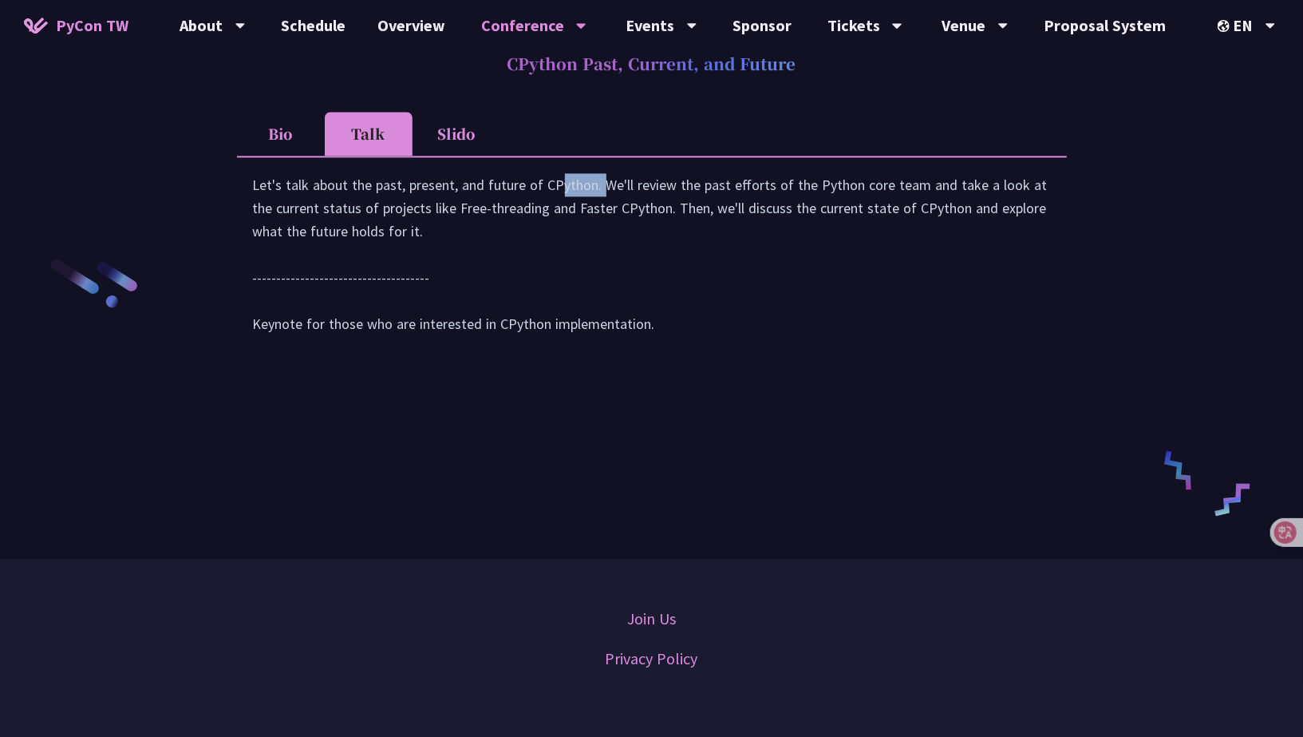
click at [428, 250] on div "Let's talk about the past, present, and future of CPython. We'll review the pas…" at bounding box center [652, 262] width 798 height 178
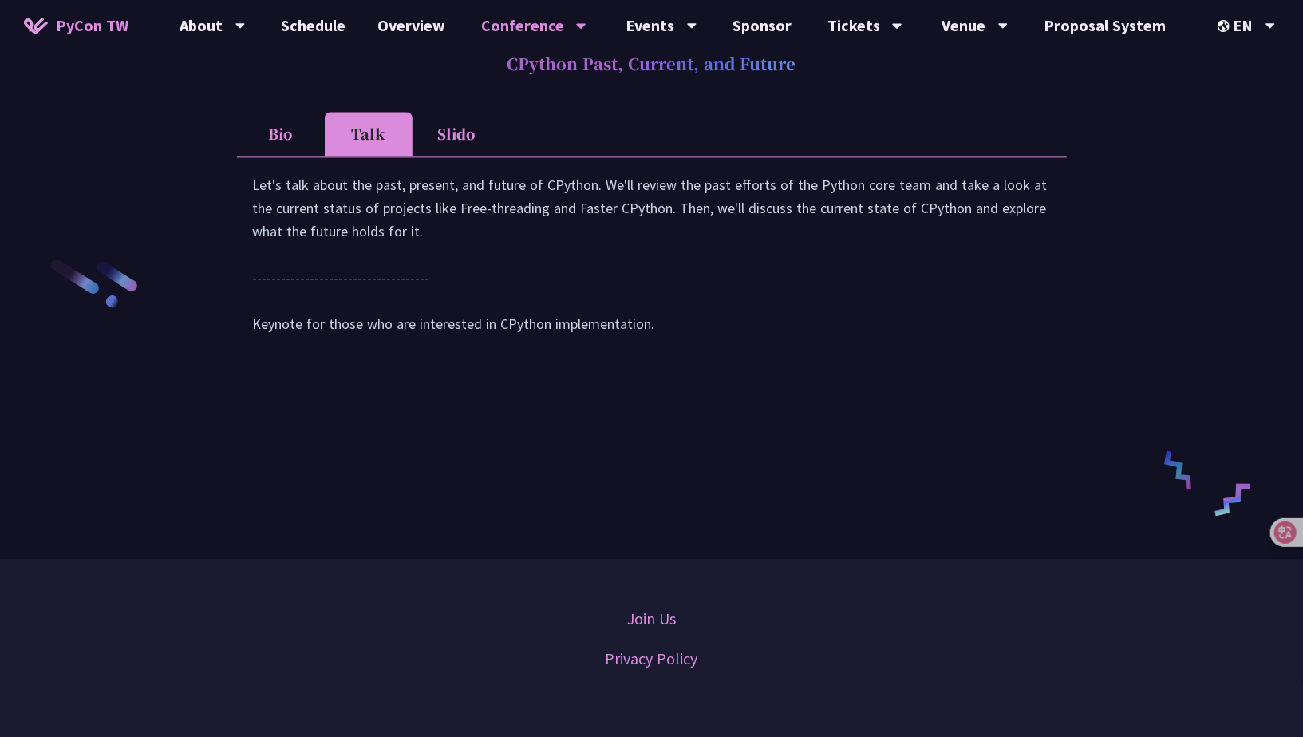
click at [428, 250] on div "Let's talk about the past, present, and future of CPython. We'll review the pas…" at bounding box center [652, 262] width 798 height 178
click at [552, 88] on h2 "CPython Past, Current, and Future" at bounding box center [652, 64] width 830 height 48
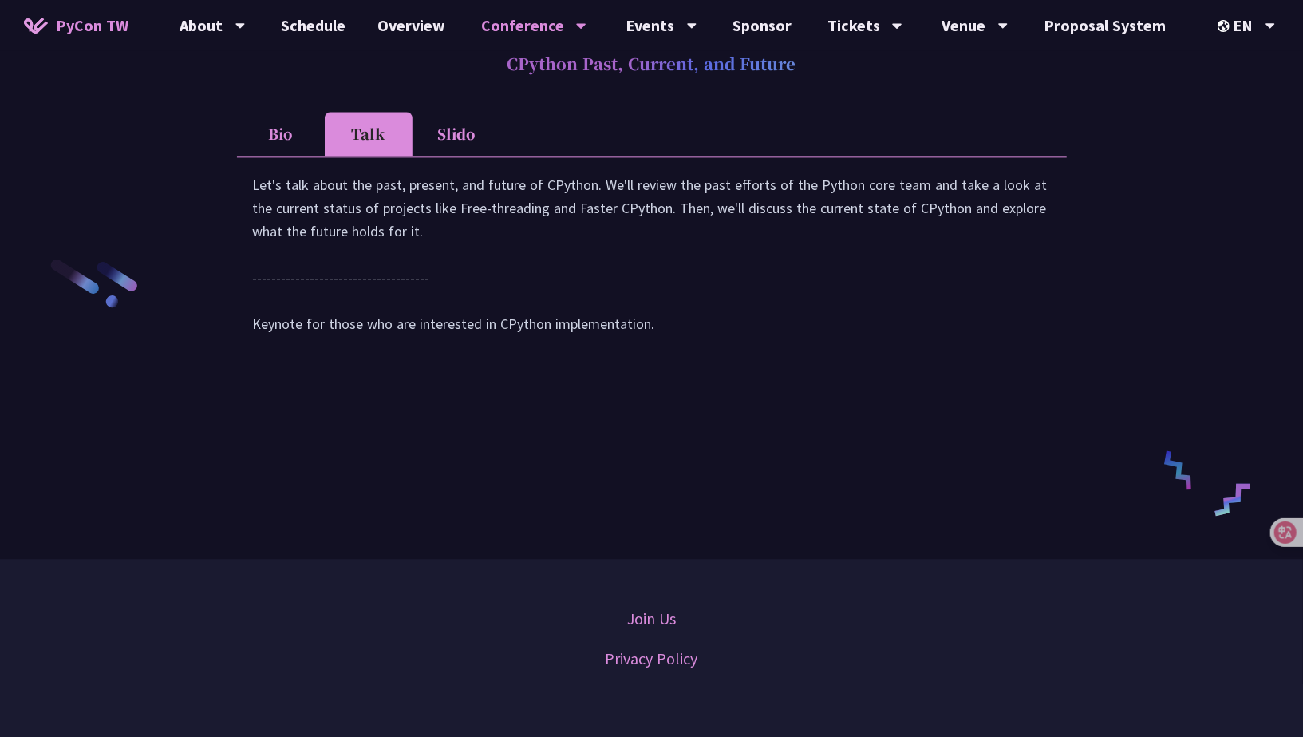
drag, startPoint x: 552, startPoint y: 115, endPoint x: 753, endPoint y: 102, distance: 201.5
click at [753, 88] on h2 "CPython Past, Current, and Future" at bounding box center [652, 64] width 830 height 48
copy h2 "CPython Past, Current, and Future"
drag, startPoint x: 727, startPoint y: 395, endPoint x: 735, endPoint y: 372, distance: 24.5
click at [735, 351] on div "Let's talk about the past, present, and future of CPython. We'll review the pas…" at bounding box center [652, 262] width 798 height 178
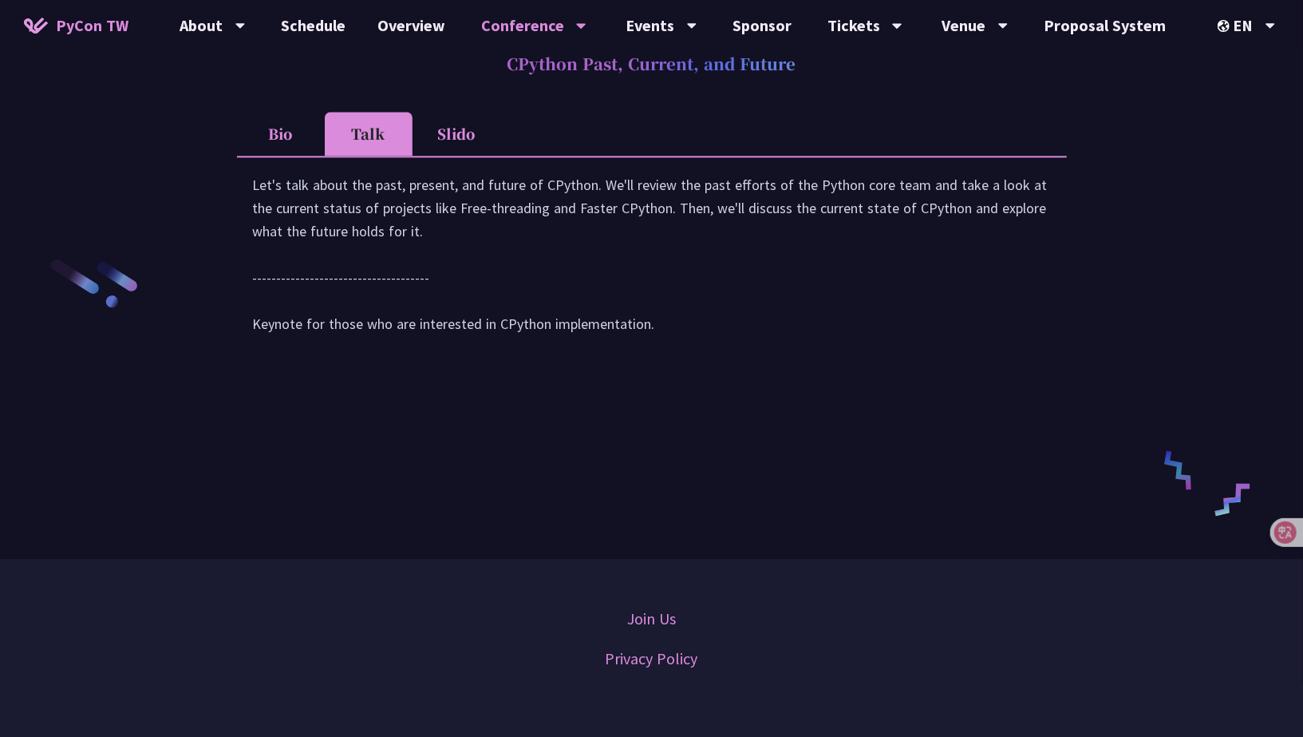
drag, startPoint x: 690, startPoint y: 341, endPoint x: 698, endPoint y: 357, distance: 17.8
click at [698, 351] on div "Let's talk about the past, present, and future of CPython. We'll review the pas…" at bounding box center [652, 262] width 798 height 178
drag, startPoint x: 696, startPoint y: 356, endPoint x: 682, endPoint y: 331, distance: 28.2
click at [682, 331] on div "Let's talk about the past, present, and future of CPython. We'll review the pas…" at bounding box center [652, 262] width 798 height 178
click at [638, 271] on div "Let's talk about the past, present, and future of CPython. We'll review the pas…" at bounding box center [652, 262] width 798 height 178
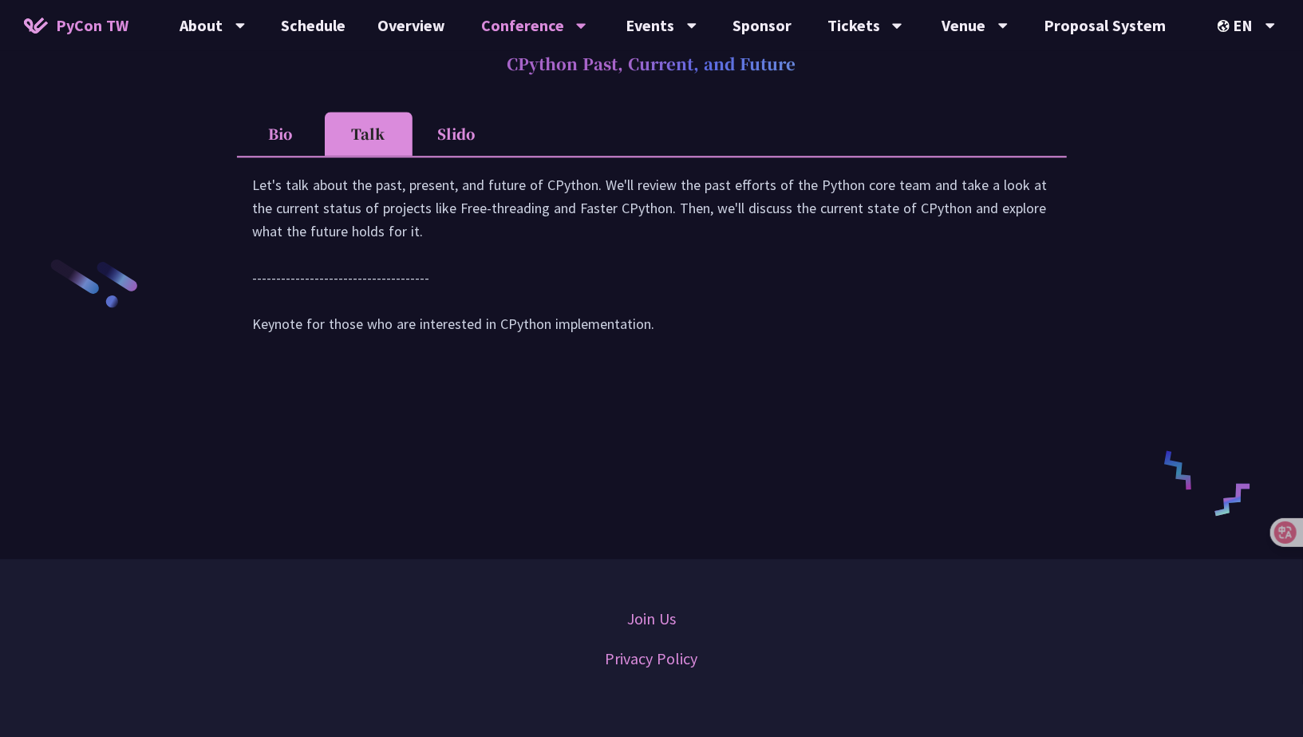
click at [638, 271] on div "Let's talk about the past, present, and future of CPython. We'll review the pas…" at bounding box center [652, 262] width 798 height 178
click at [589, 276] on div "Let's talk about the past, present, and future of CPython. We'll review the pas…" at bounding box center [652, 262] width 798 height 178
drag, startPoint x: 589, startPoint y: 276, endPoint x: 605, endPoint y: 273, distance: 16.3
click at [605, 273] on div "Let's talk about the past, present, and future of CPython. We'll review the pas…" at bounding box center [652, 262] width 798 height 178
click at [663, 267] on div "Let's talk about the past, present, and future of CPython. We'll review the pas…" at bounding box center [652, 262] width 798 height 178
